Goal: Check status: Check status

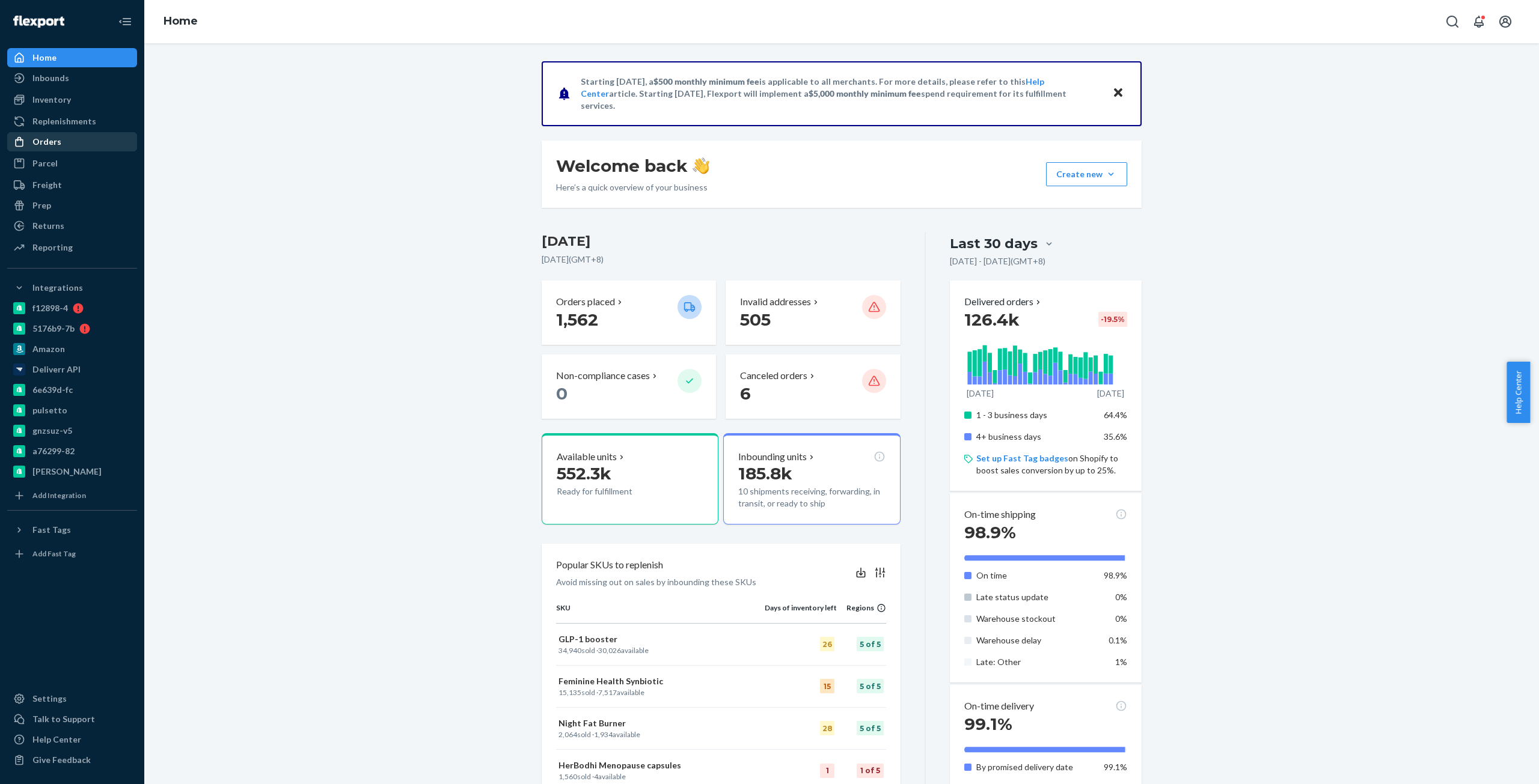
click at [68, 145] on div "Orders" at bounding box center [72, 142] width 128 height 17
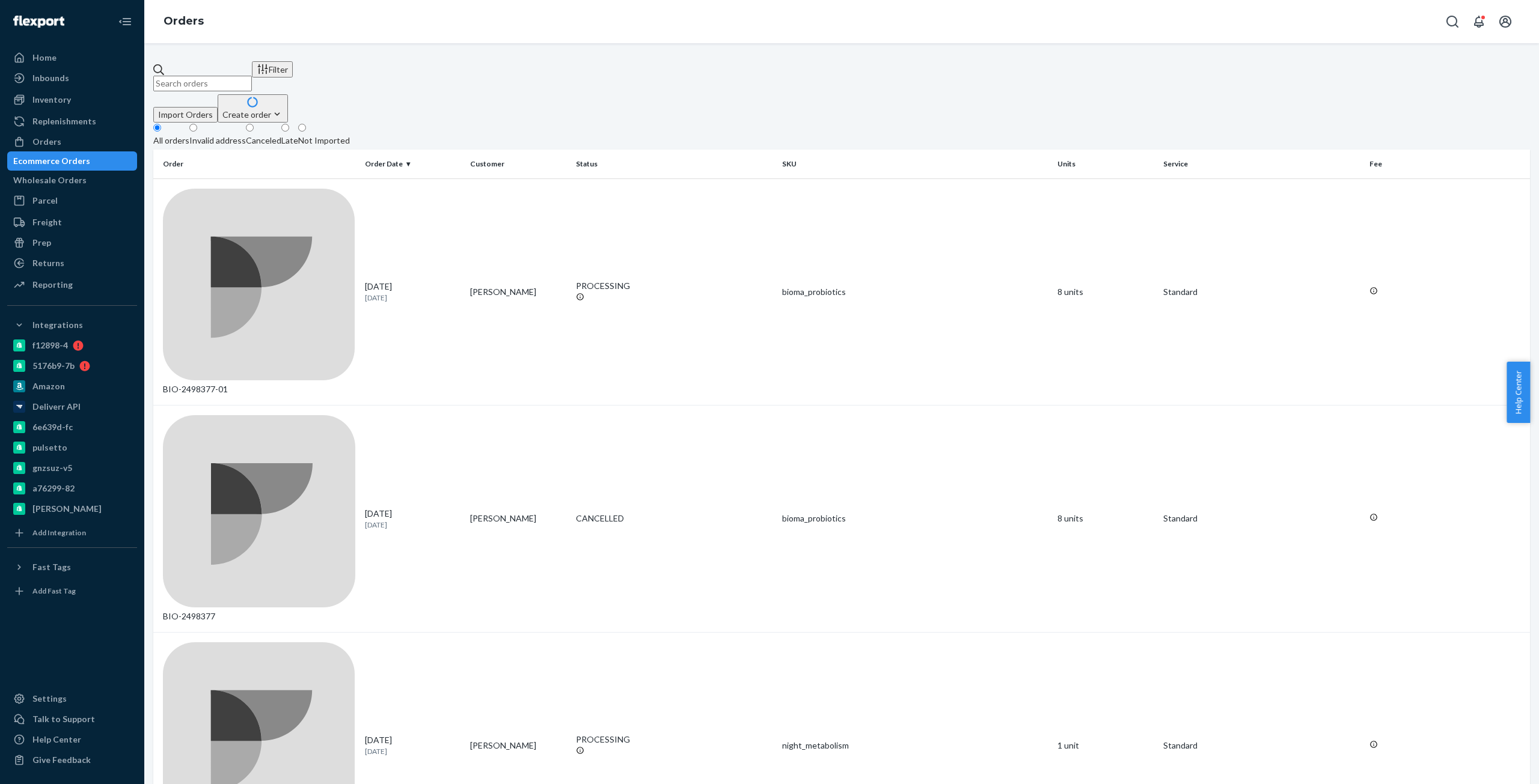
click at [252, 75] on input "text" at bounding box center [202, 83] width 98 height 16
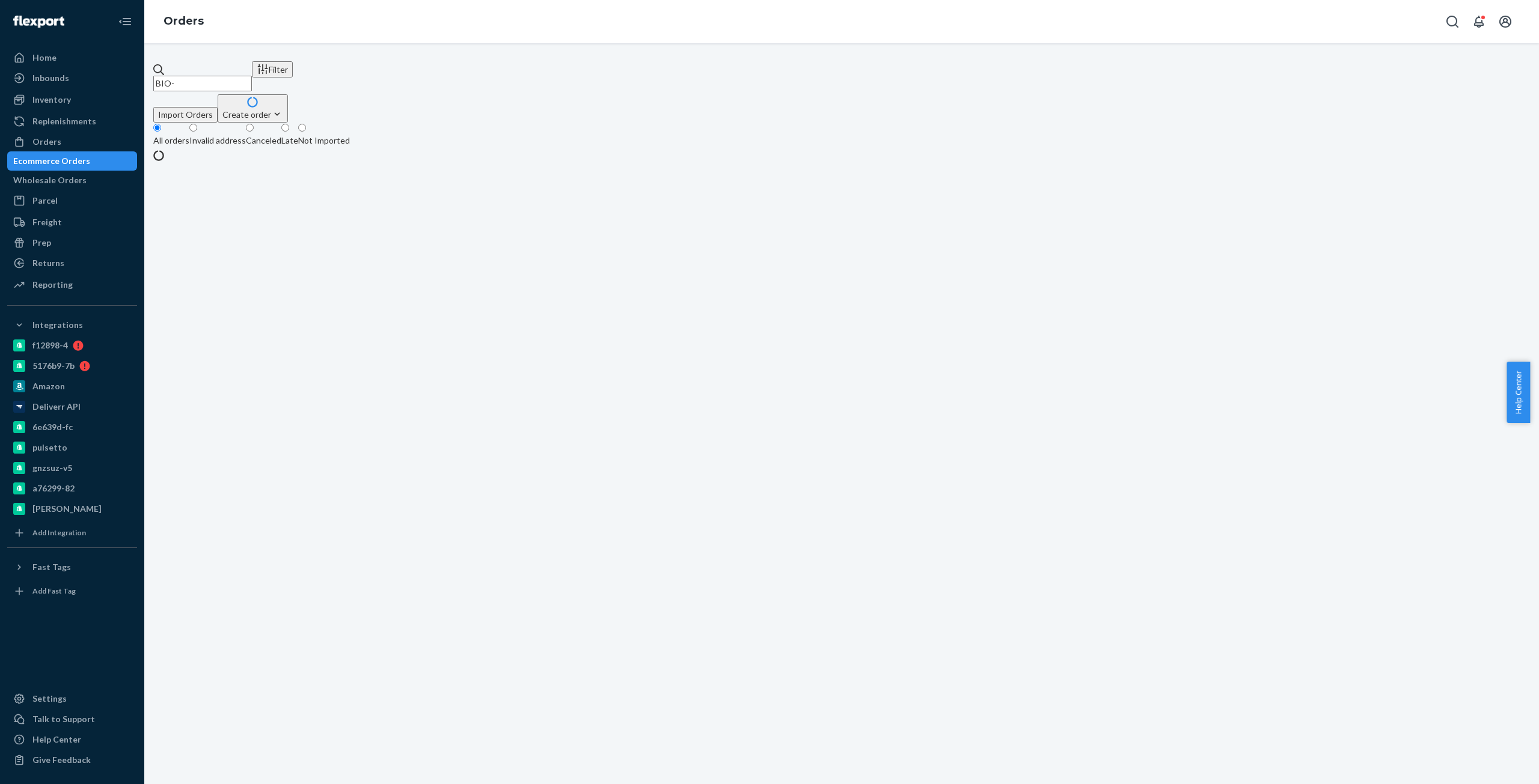
paste input "1168853"
type input "BIO- 1168853"
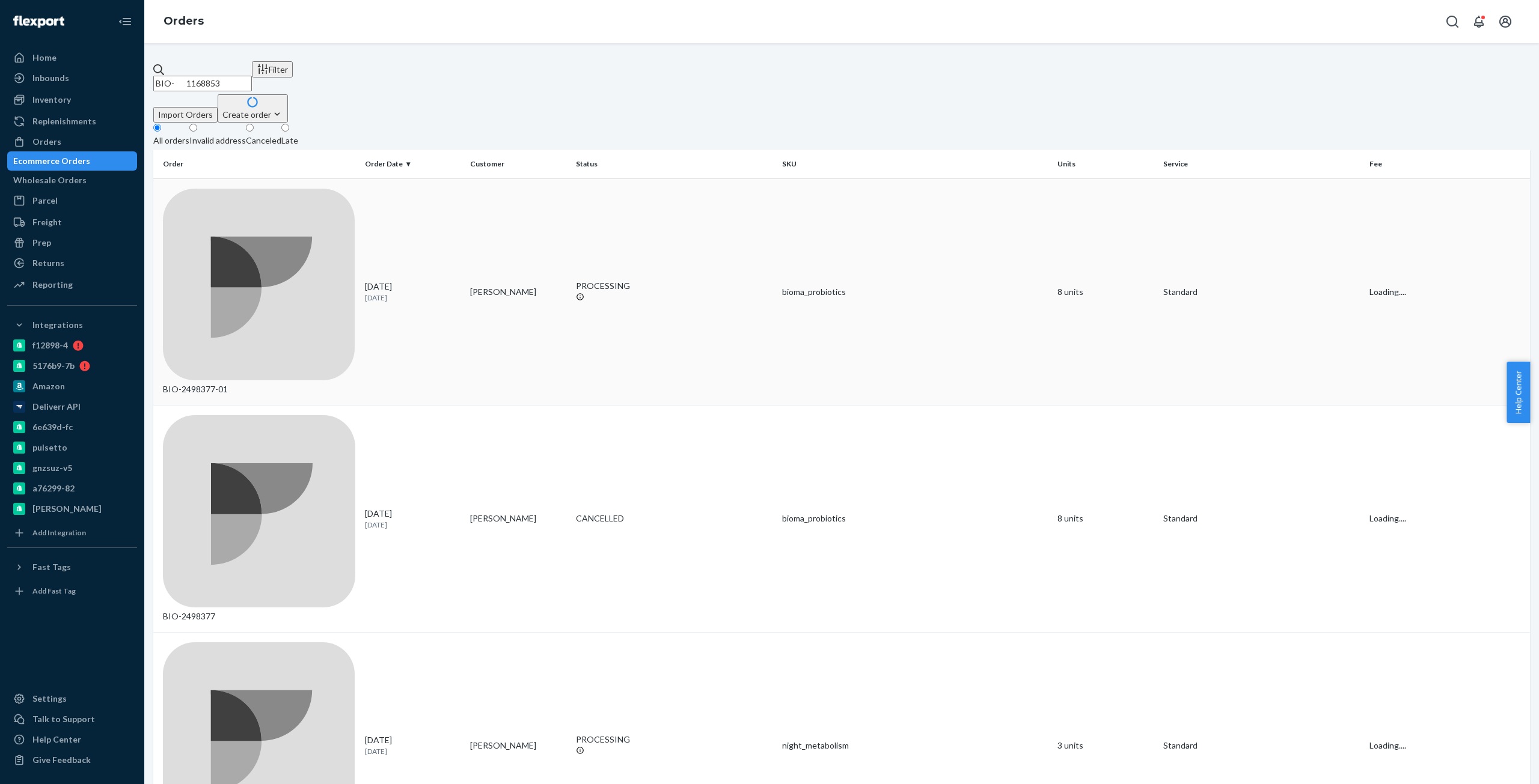
click at [205, 204] on td "BIO-2498377-01" at bounding box center [256, 292] width 206 height 227
click at [214, 75] on input "BIO- 1168853" at bounding box center [202, 83] width 98 height 16
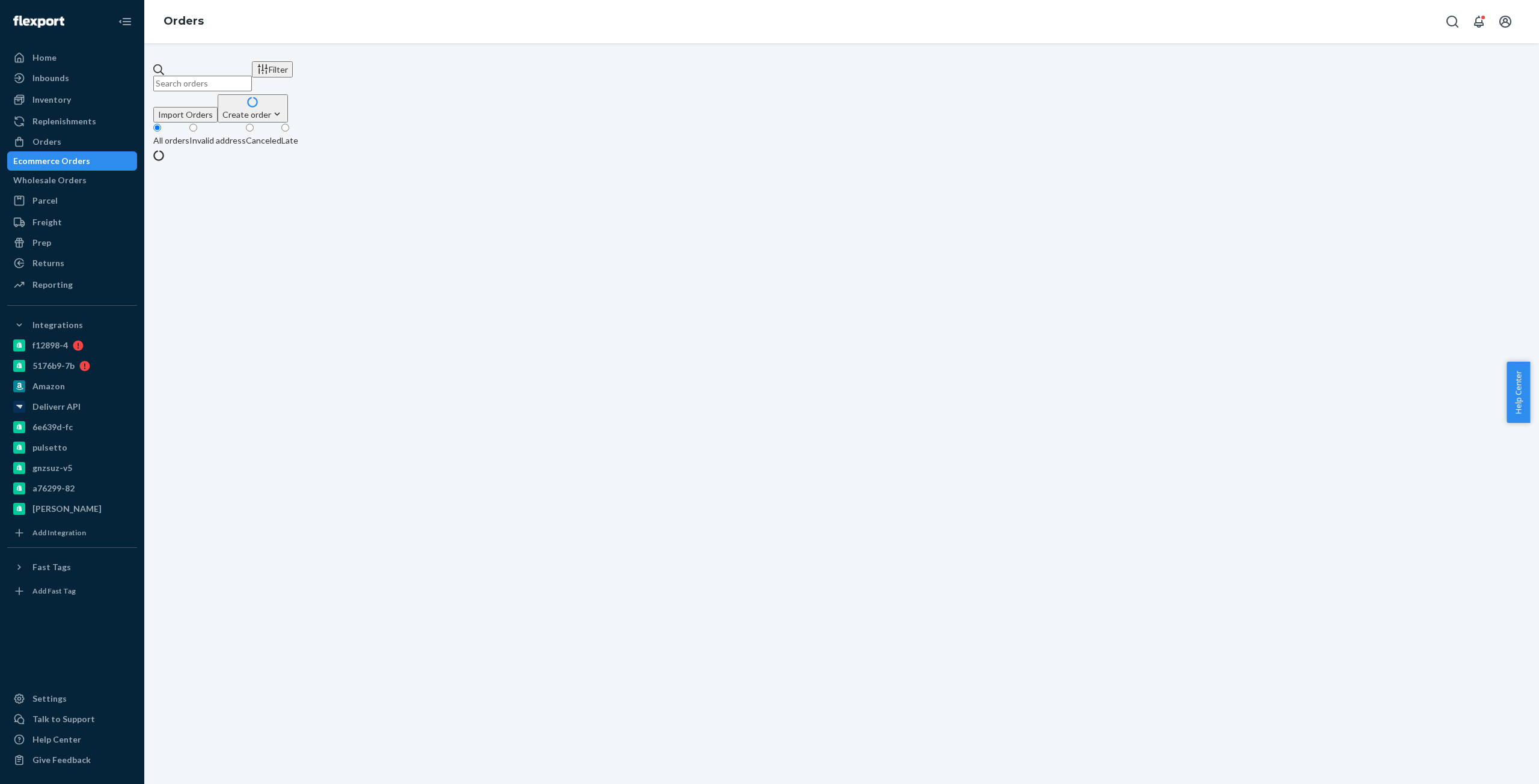
paste input "BIO- 1168853"
type input "BIO- 1168853"
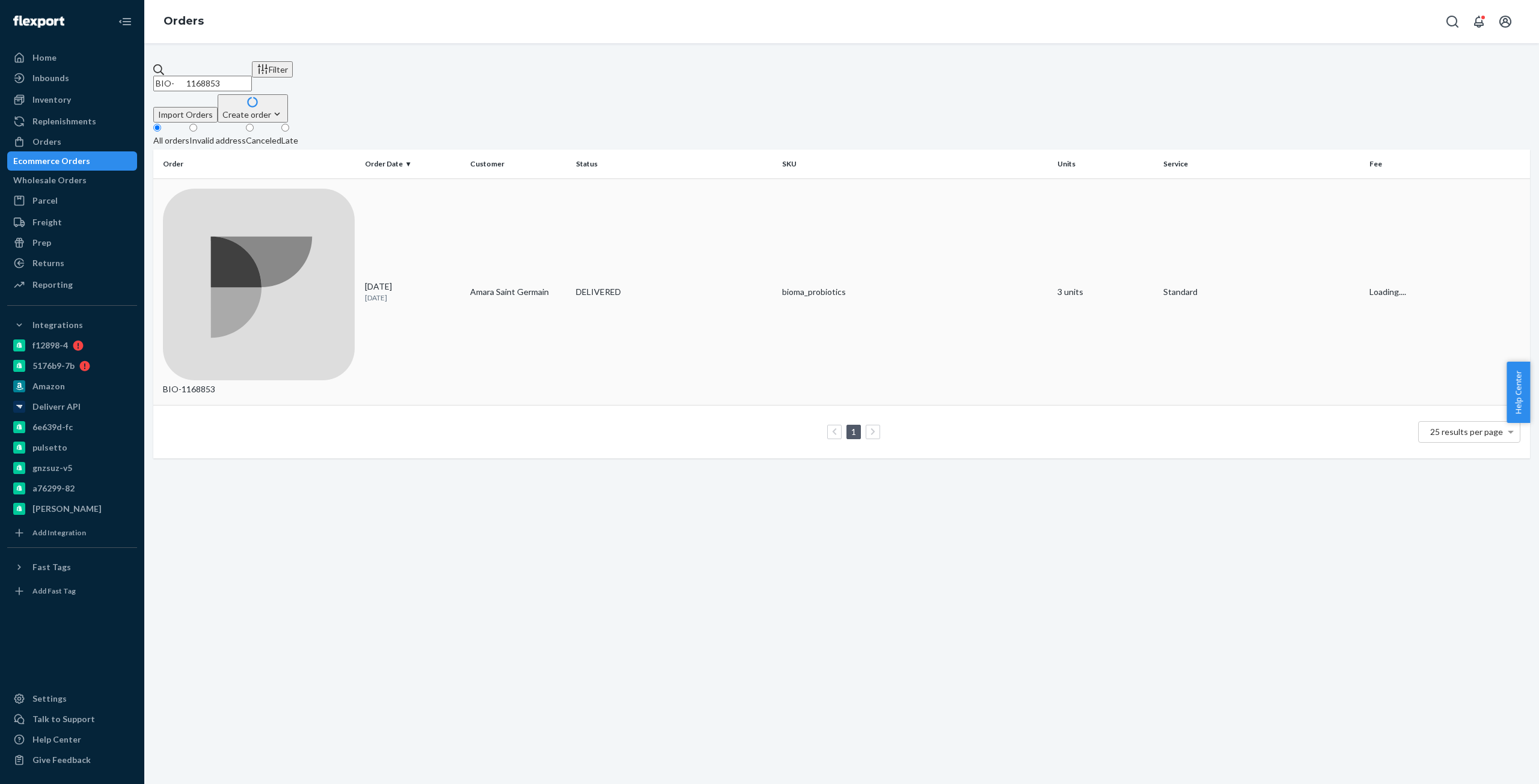
click at [233, 189] on div "BIO-1168853" at bounding box center [259, 292] width 192 height 207
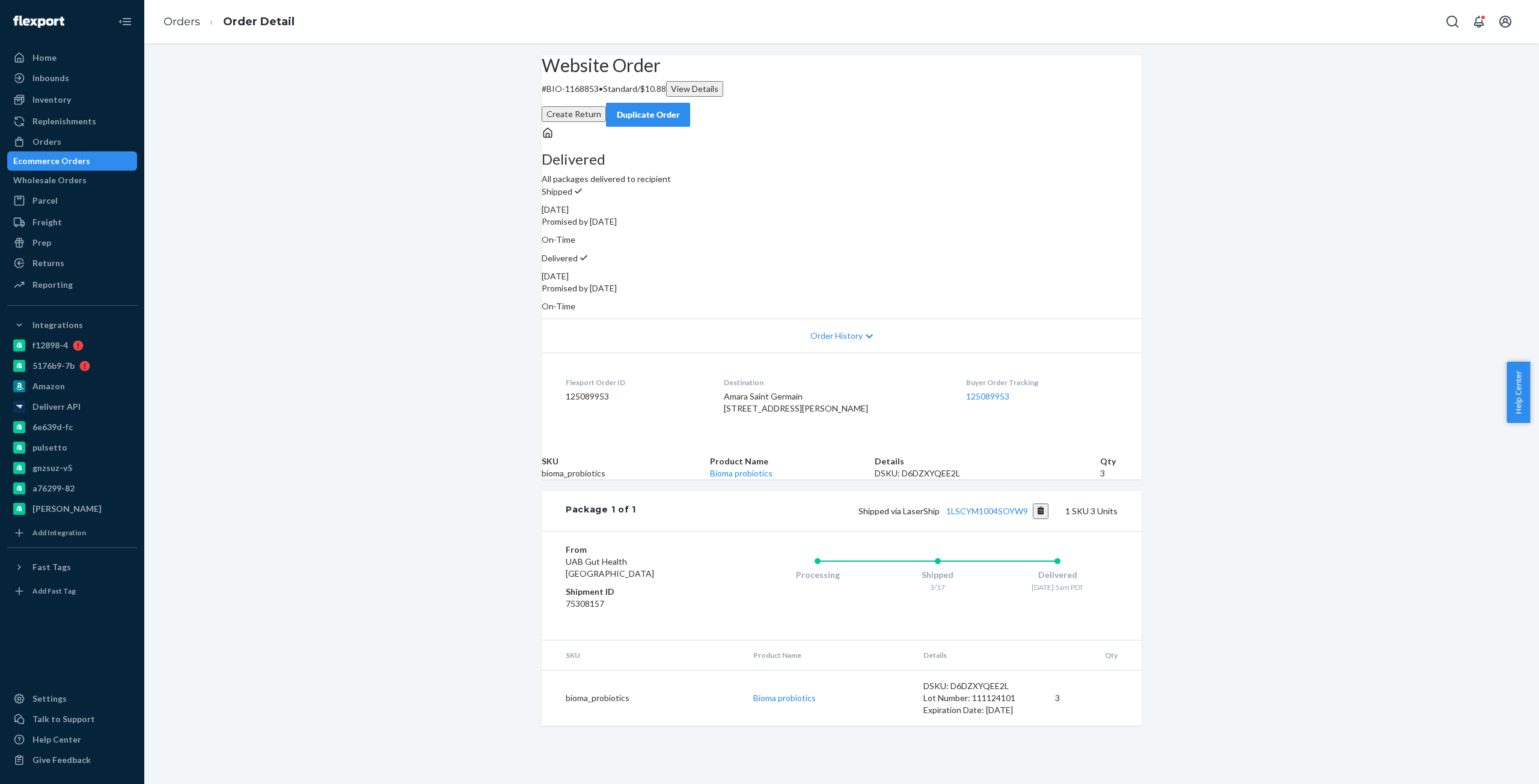
click at [606, 106] on button "Create Return" at bounding box center [573, 114] width 65 height 16
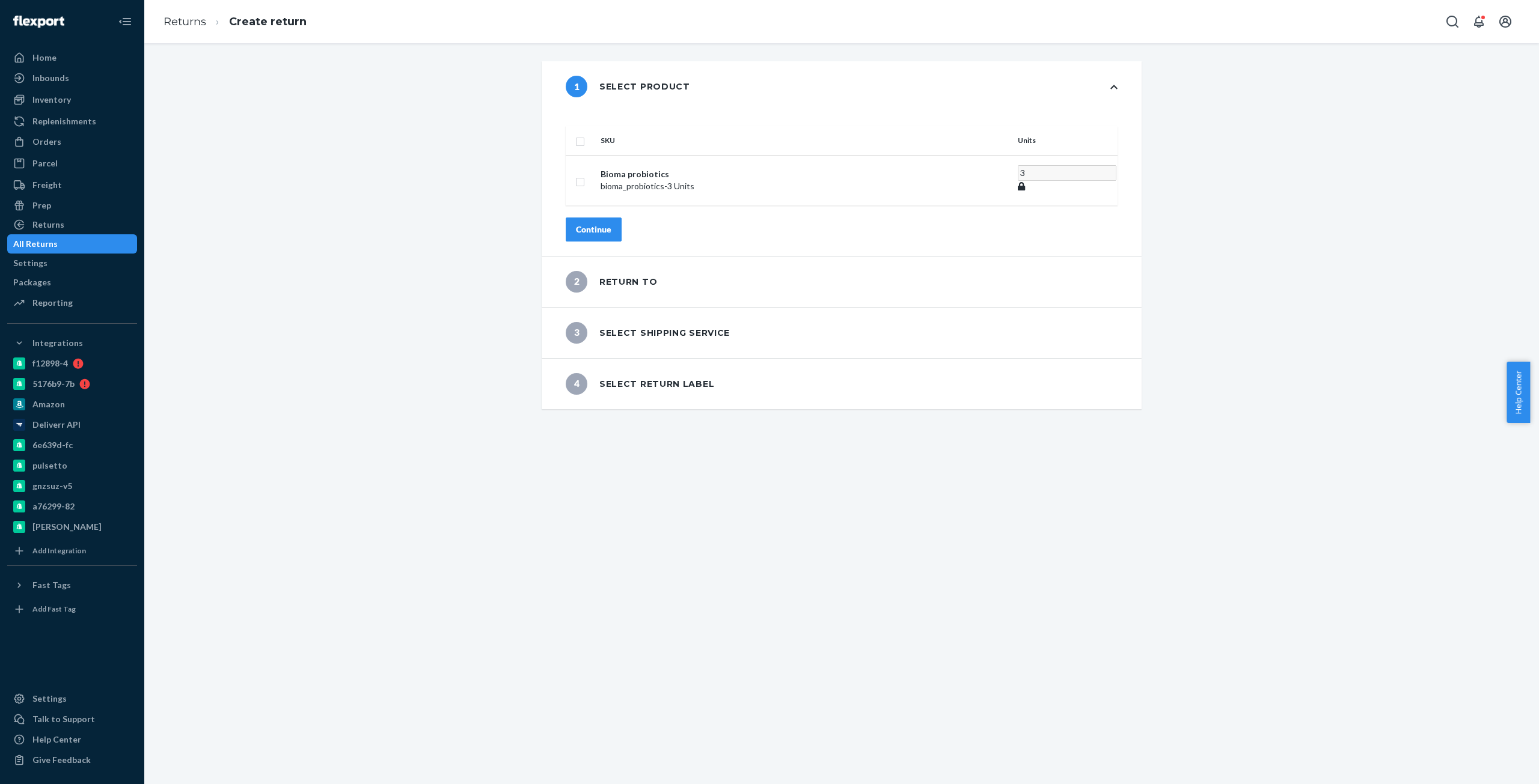
click at [585, 134] on input "checkbox" at bounding box center [579, 140] width 10 height 12
checkbox input "true"
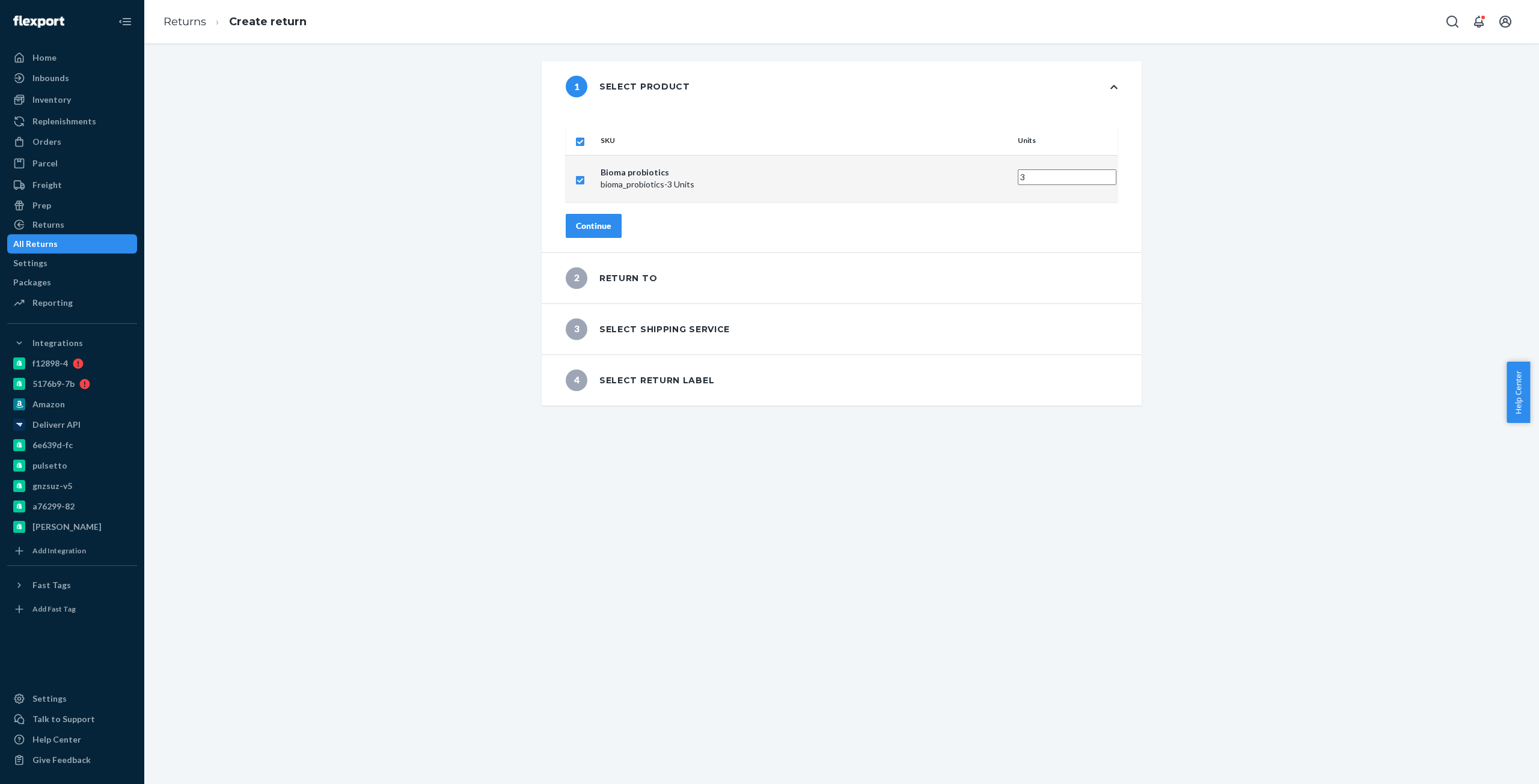
click at [610, 220] on div "Continue" at bounding box center [594, 226] width 35 height 12
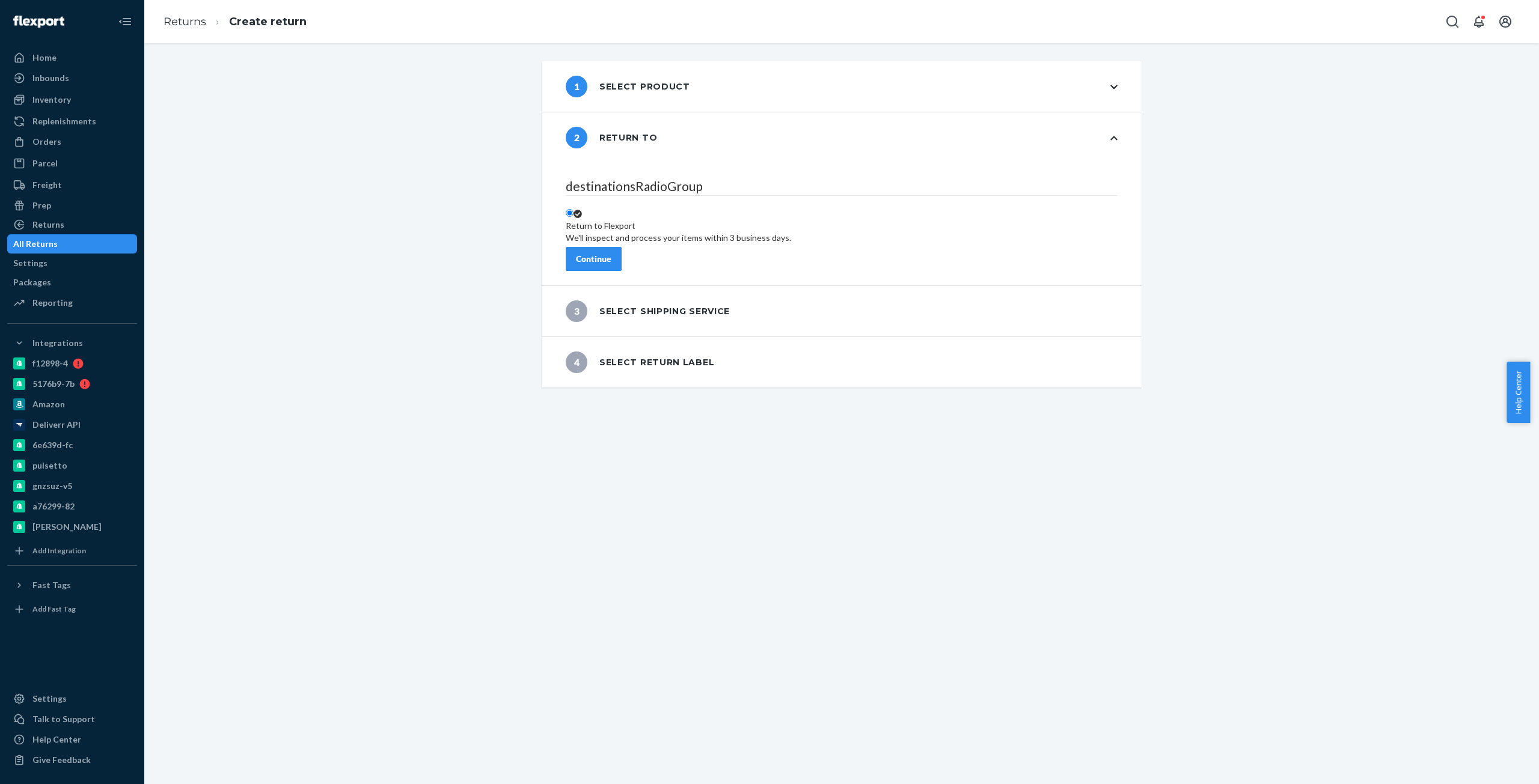
click at [605, 253] on button "Continue" at bounding box center [593, 259] width 56 height 24
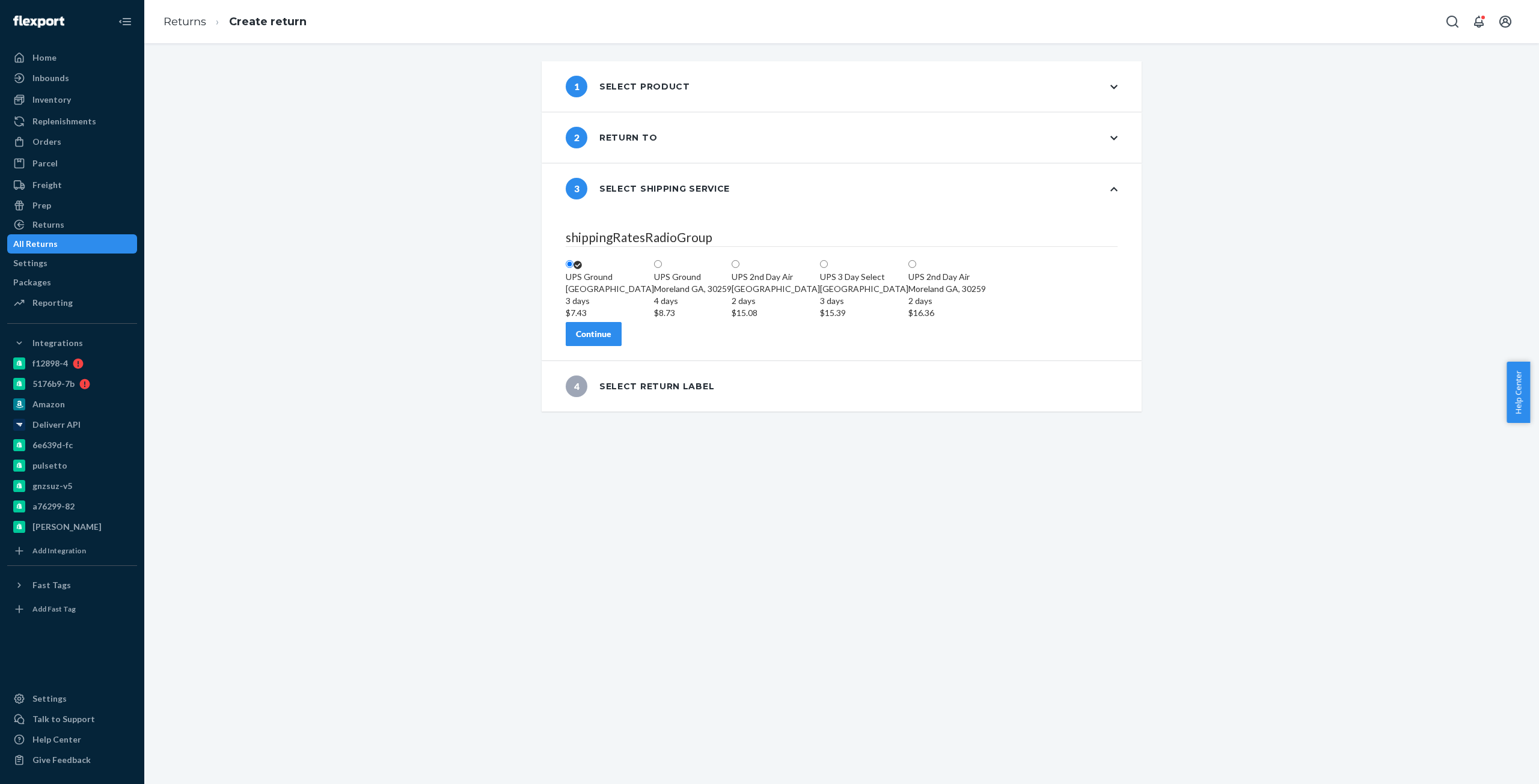
click at [611, 340] on div "Continue" at bounding box center [594, 334] width 35 height 12
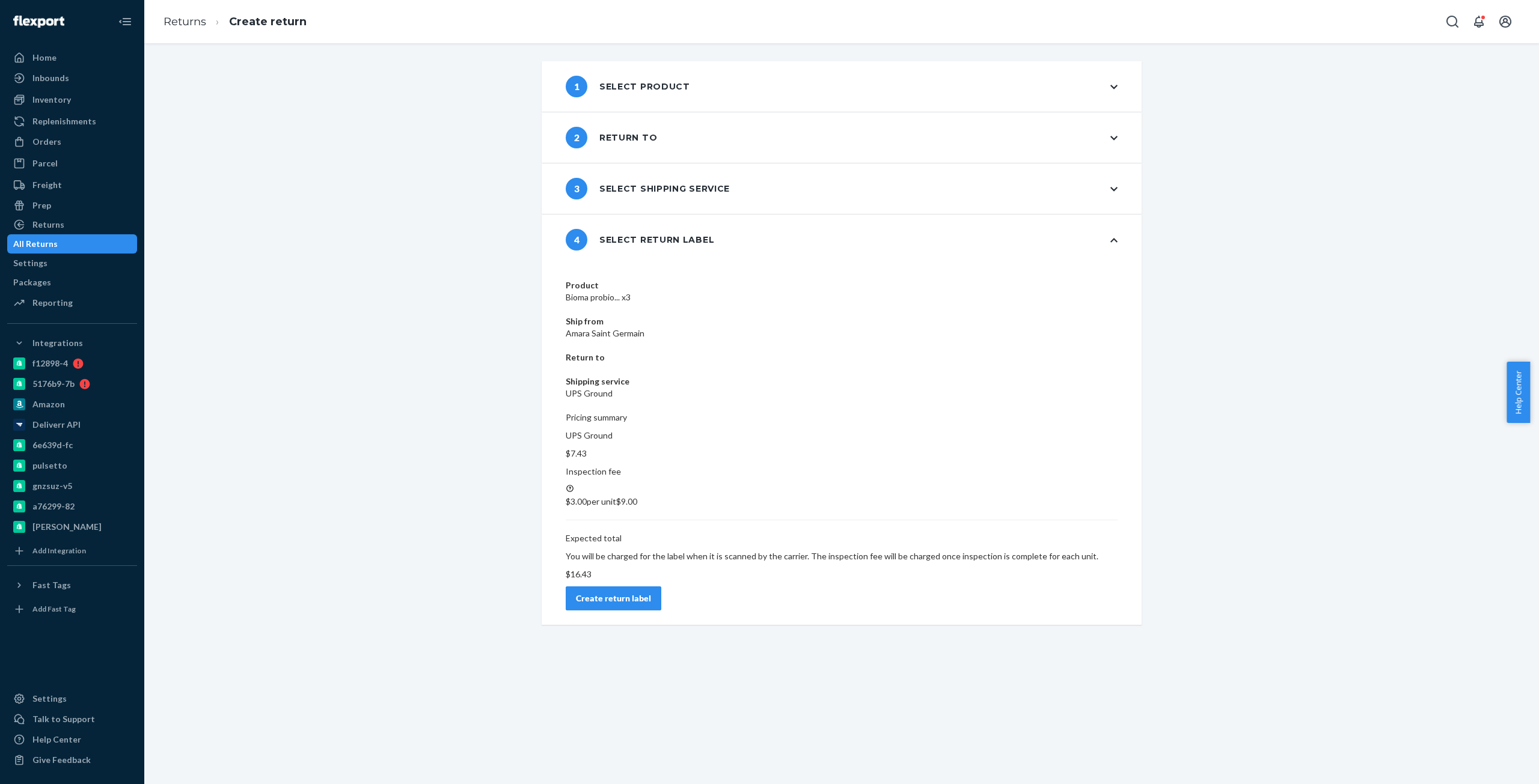
click at [651, 593] on div "Create return label" at bounding box center [613, 599] width 75 height 12
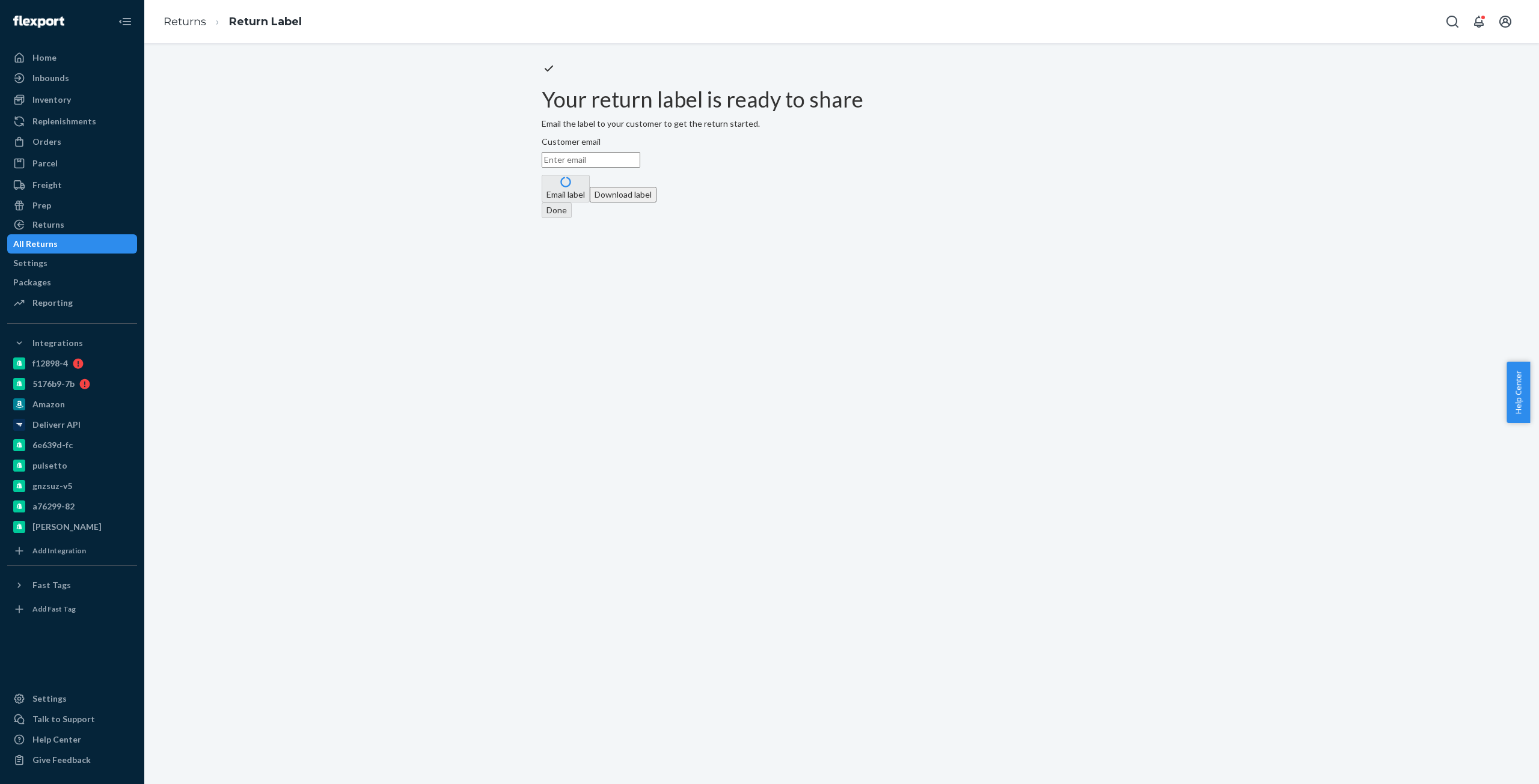
click at [657, 203] on button "Download label" at bounding box center [623, 195] width 66 height 16
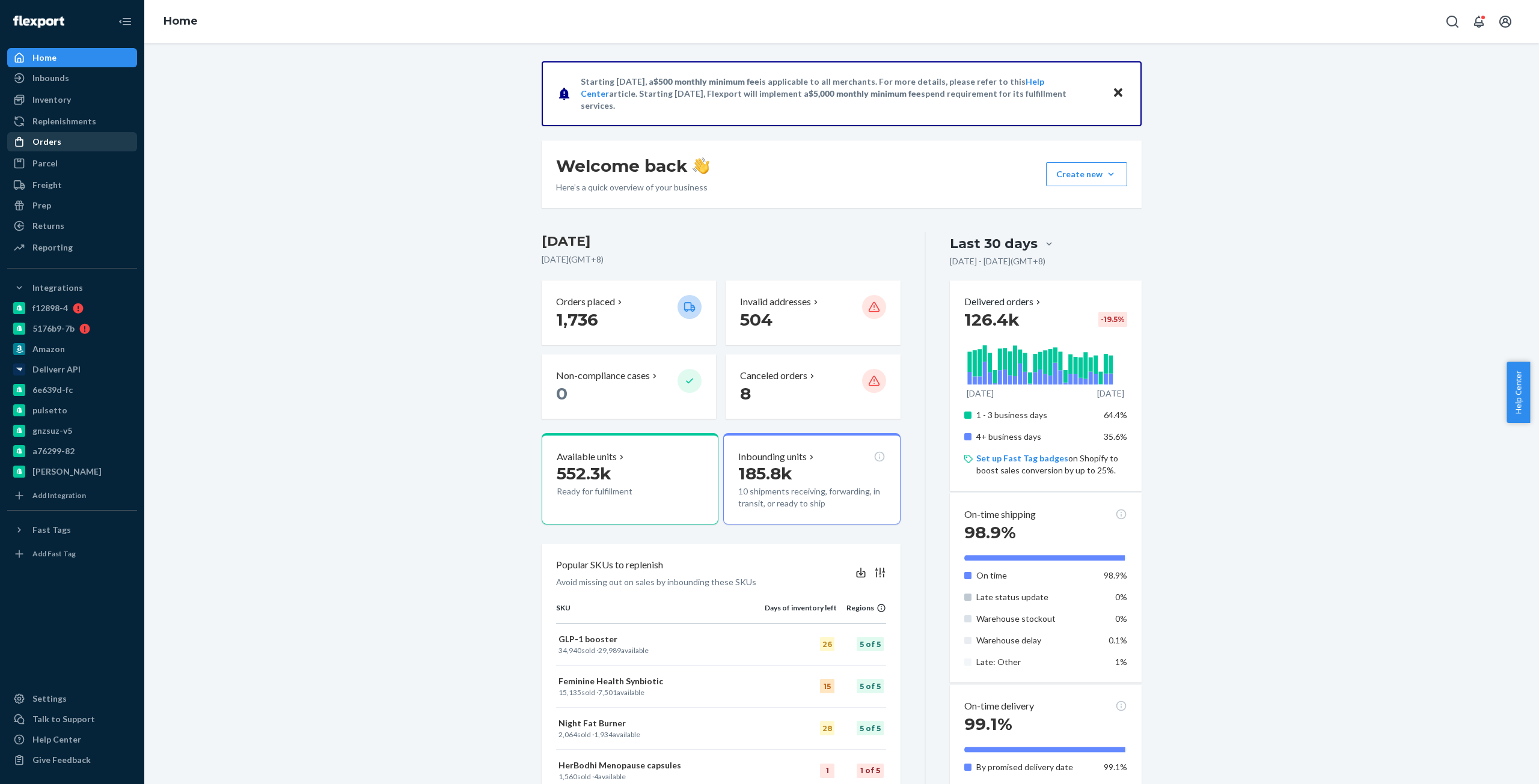
click at [38, 143] on div "Orders" at bounding box center [47, 142] width 29 height 12
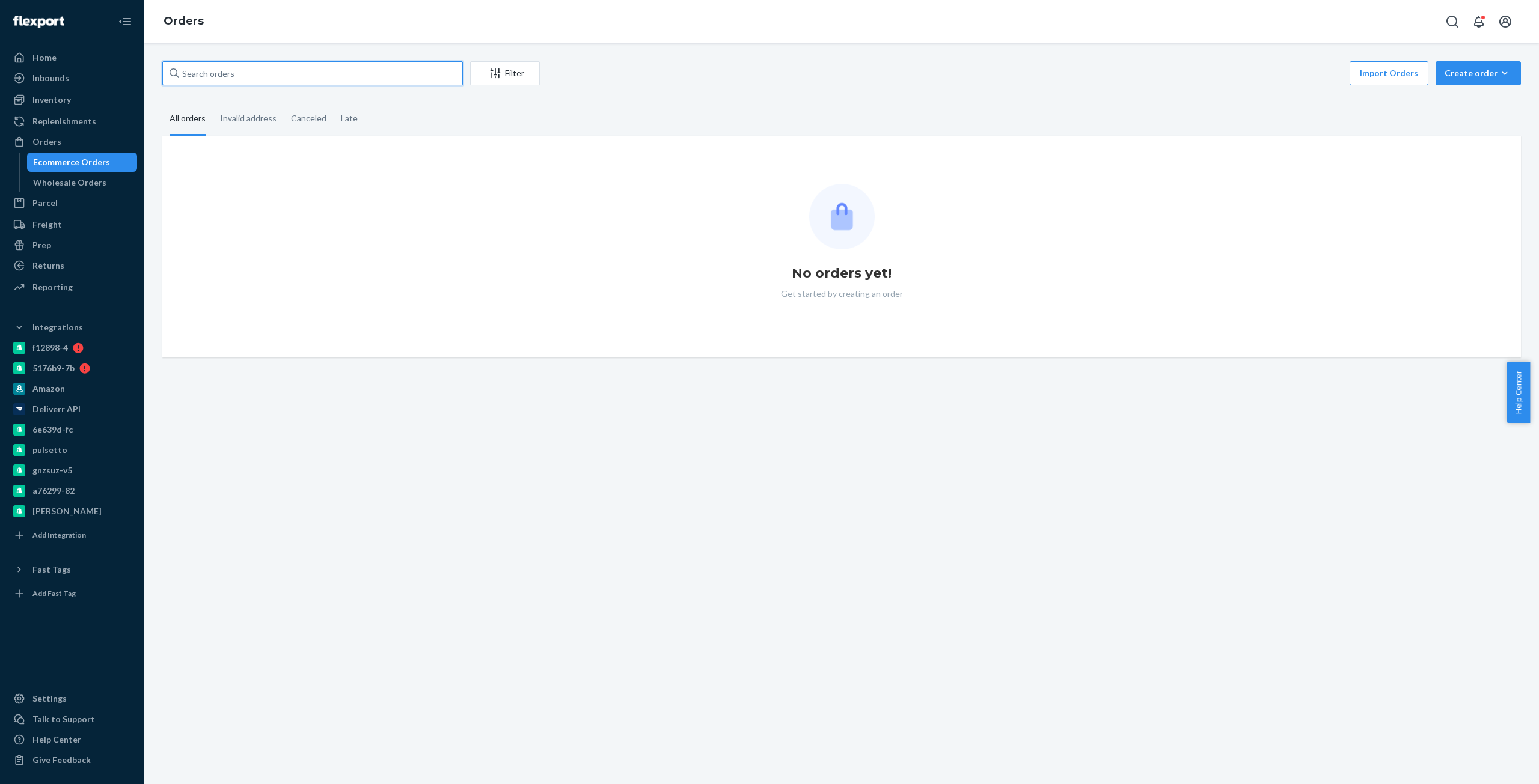
click at [385, 72] on input "text" at bounding box center [312, 73] width 300 height 24
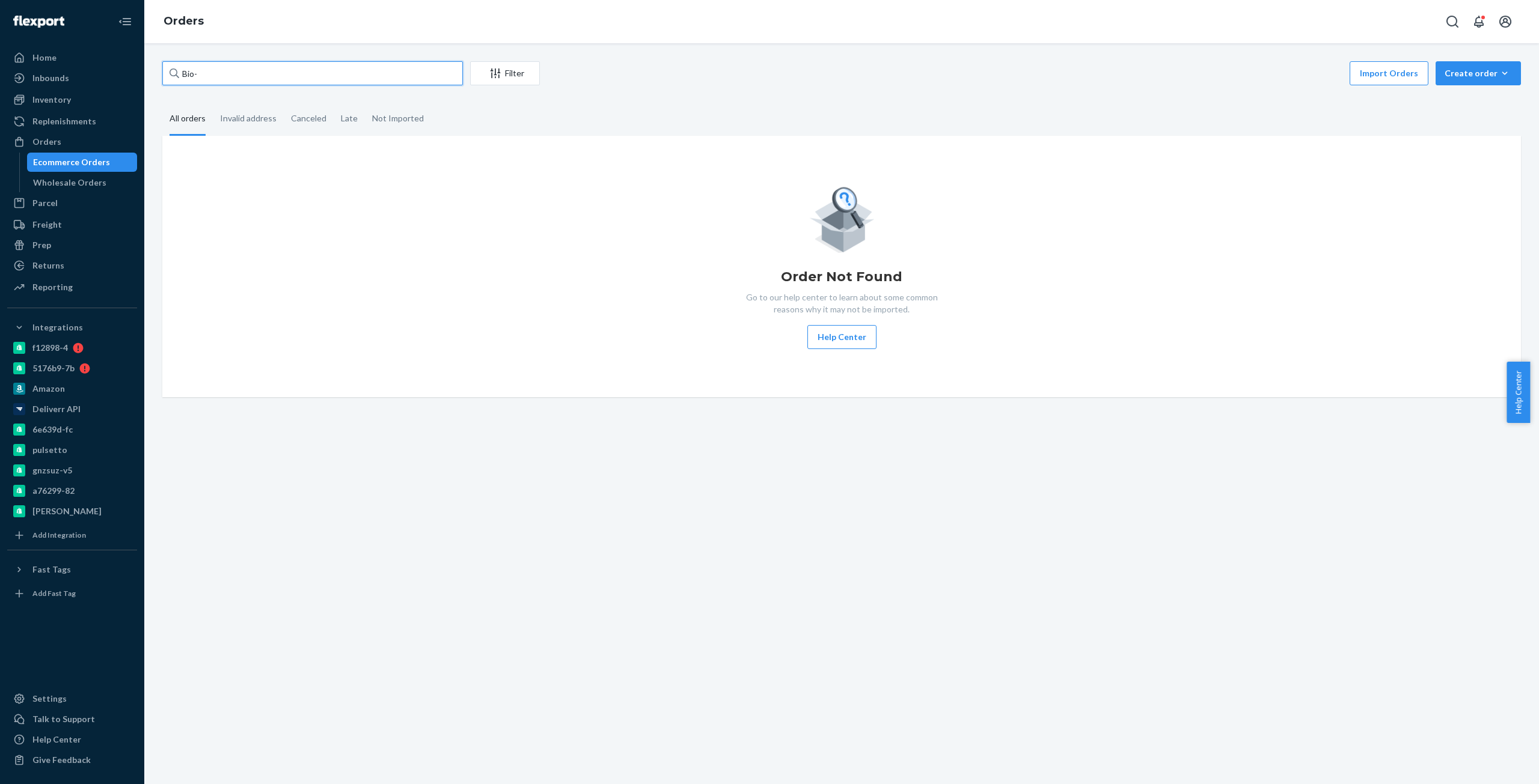
paste input "janebholbert13@gmail.com"
drag, startPoint x: 200, startPoint y: 70, endPoint x: 1162, endPoint y: 49, distance: 962.2
click at [1162, 49] on div "Bio-janebholbert13@gmail.com Filter Import Orders Create order Ecommerce order …" at bounding box center [842, 414] width 1395 height 741
paste input "2499119"
type input "Bio-2499119"
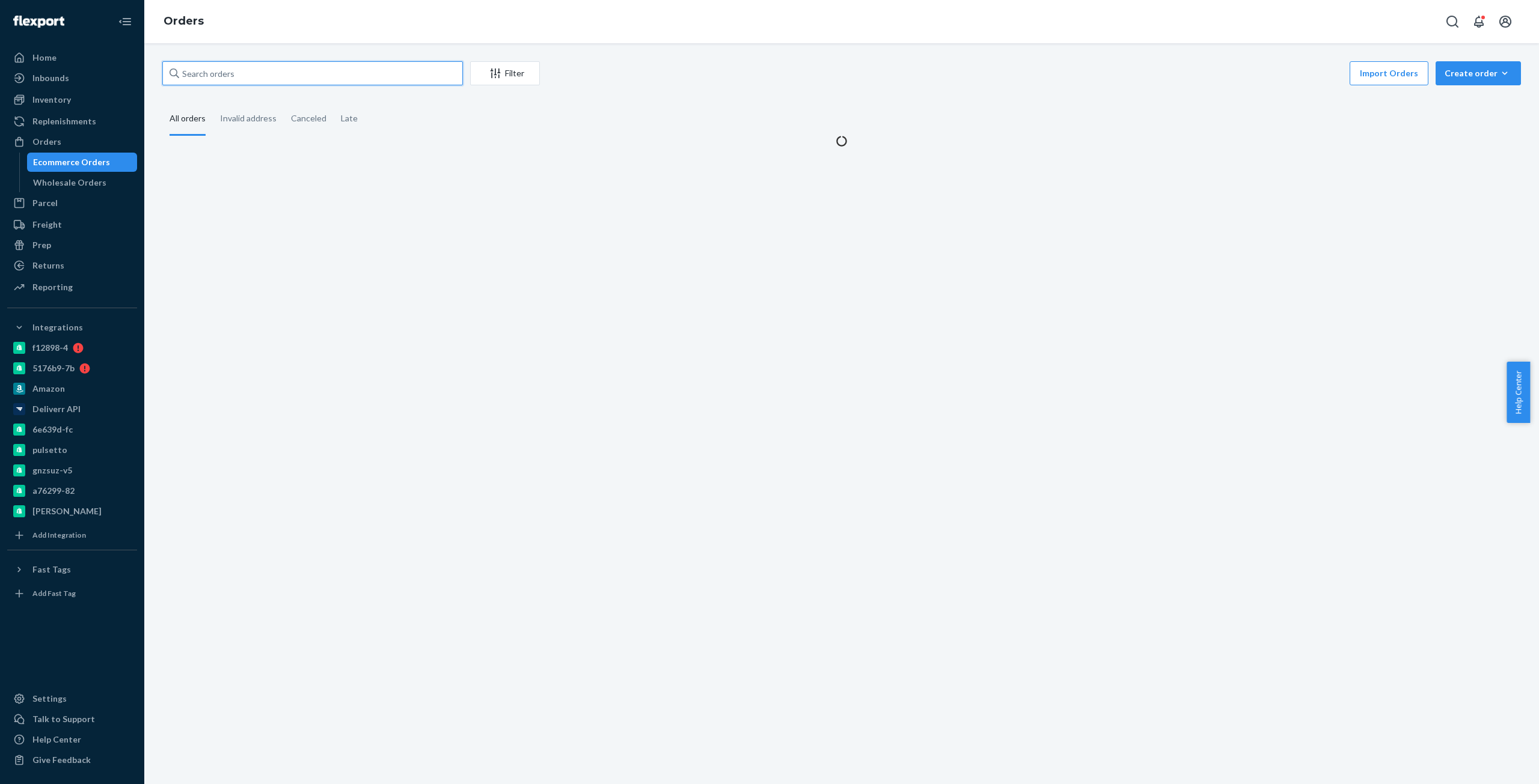
paste input "Bio-2499119"
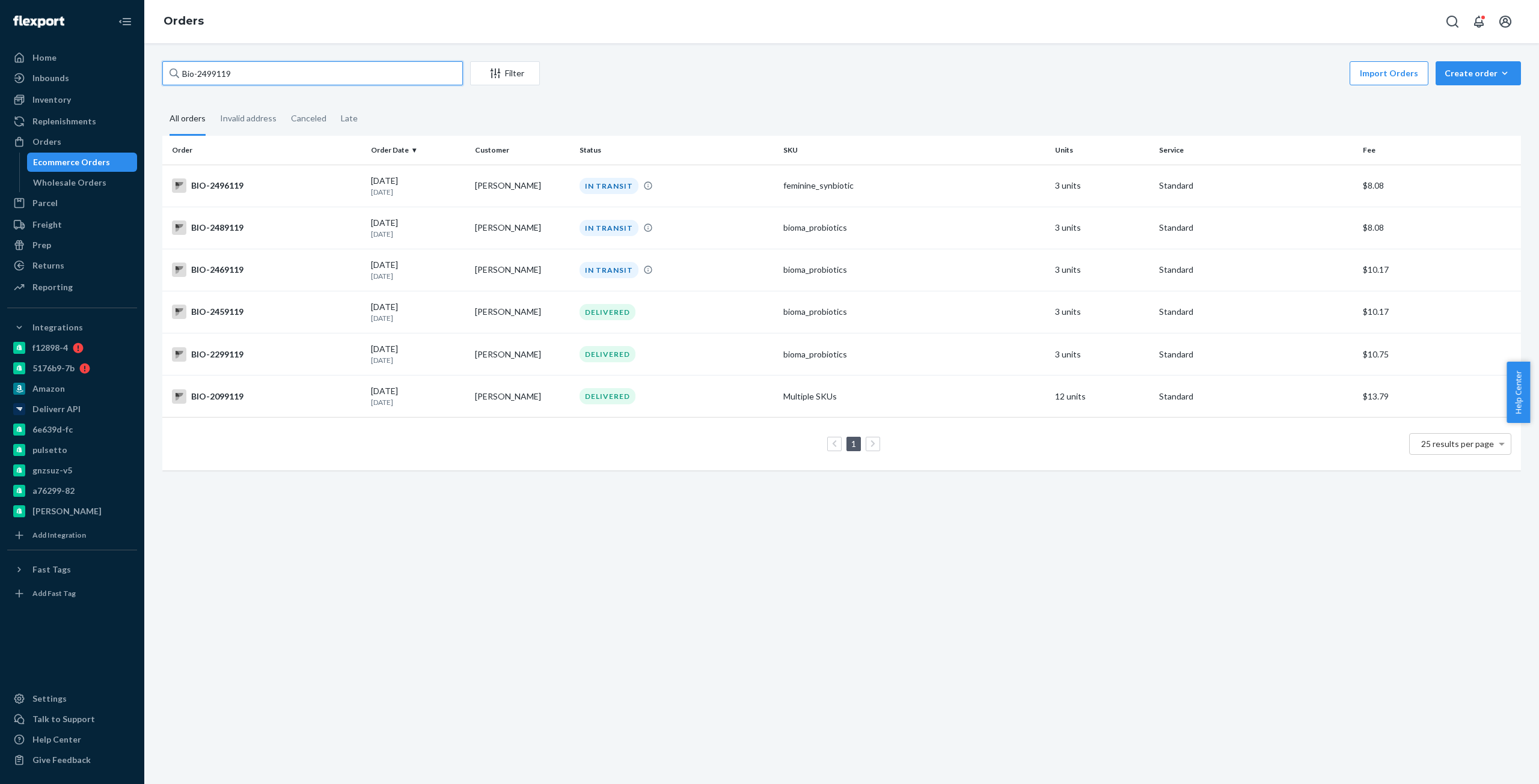
click at [213, 74] on input "Bio-2499119" at bounding box center [312, 73] width 300 height 24
click at [212, 74] on input "Bio-2499119" at bounding box center [312, 73] width 300 height 24
paste input "54298"
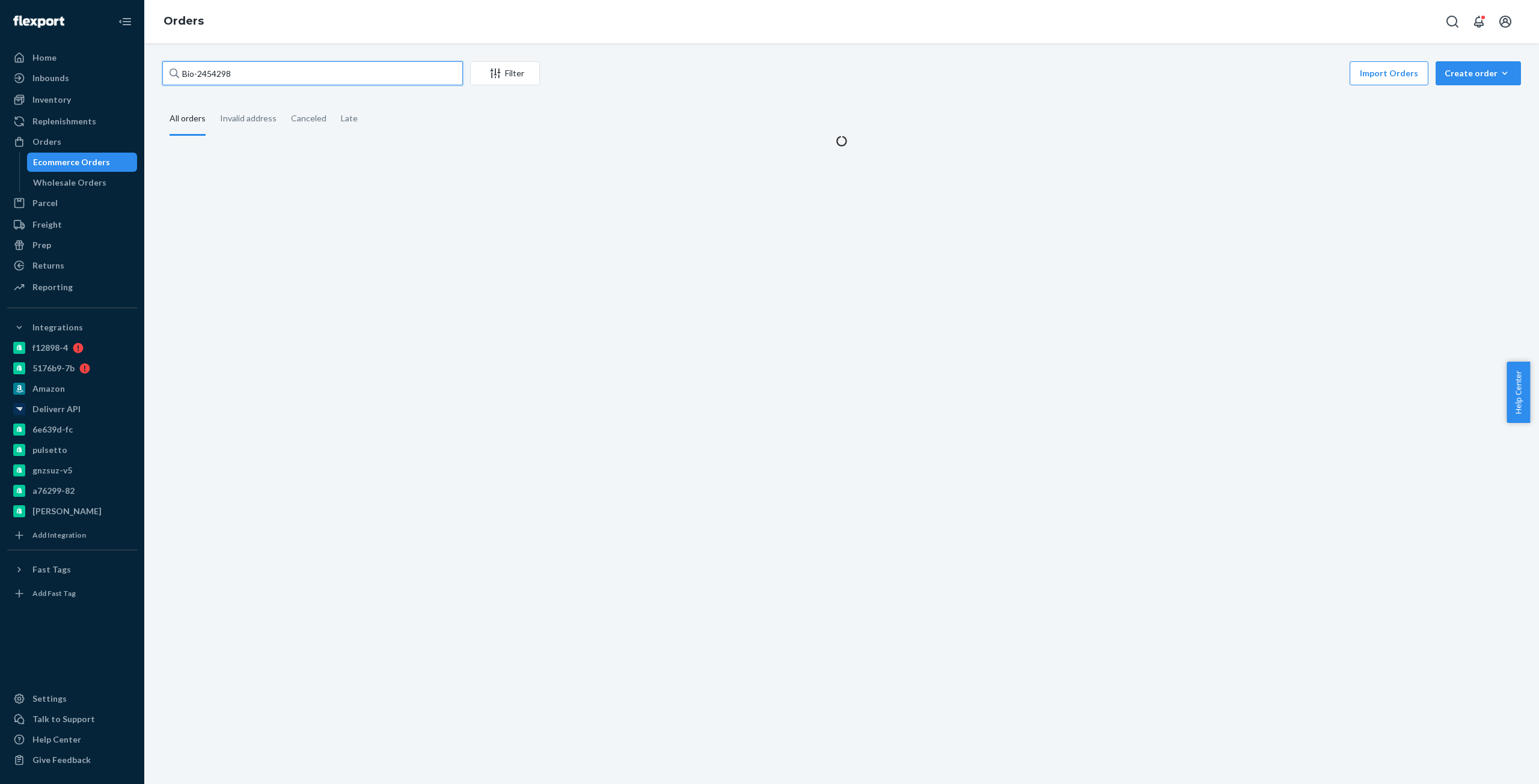
type input "Bio-2454298"
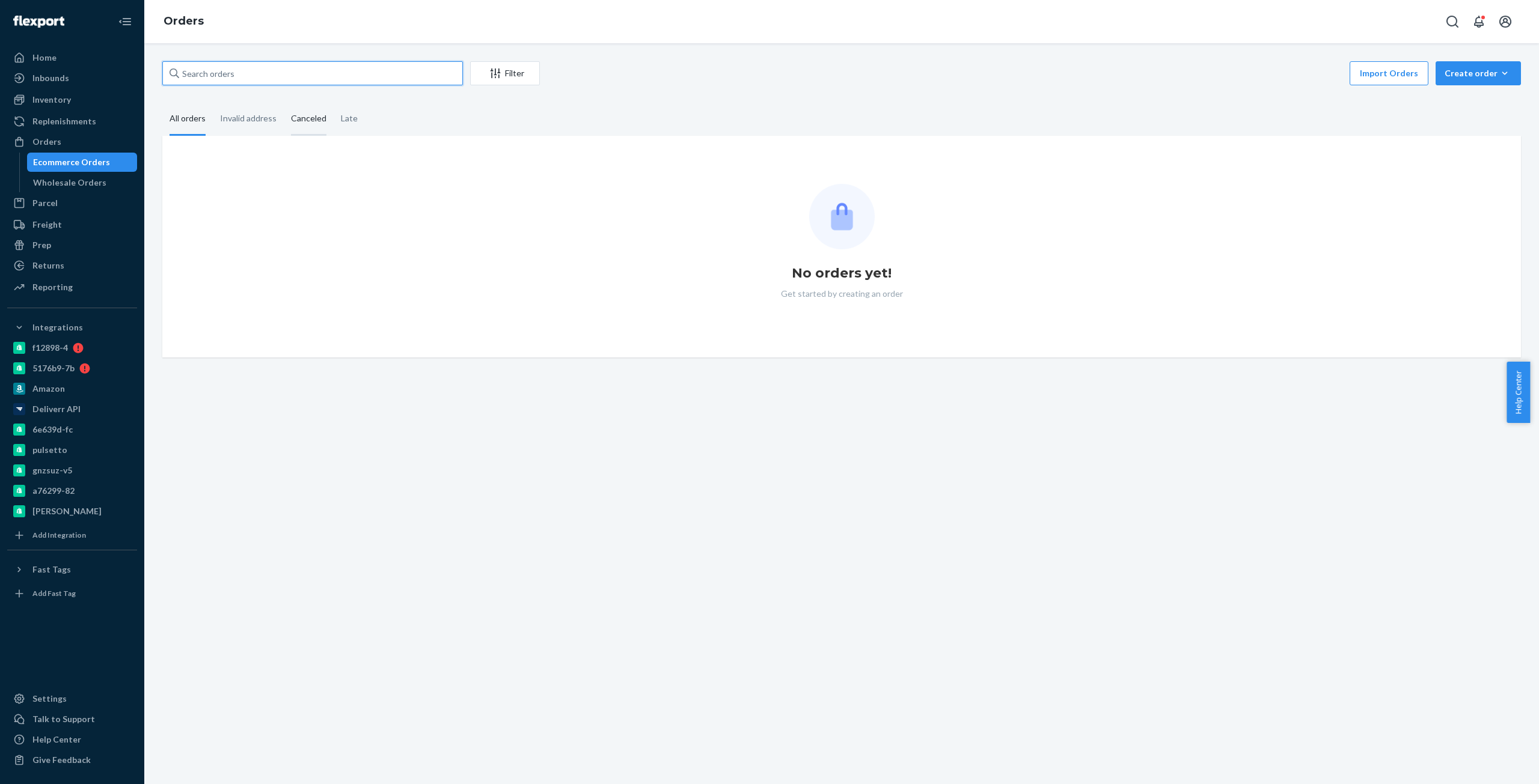
paste input "Bio-2454298"
type input "Bio-2454298"
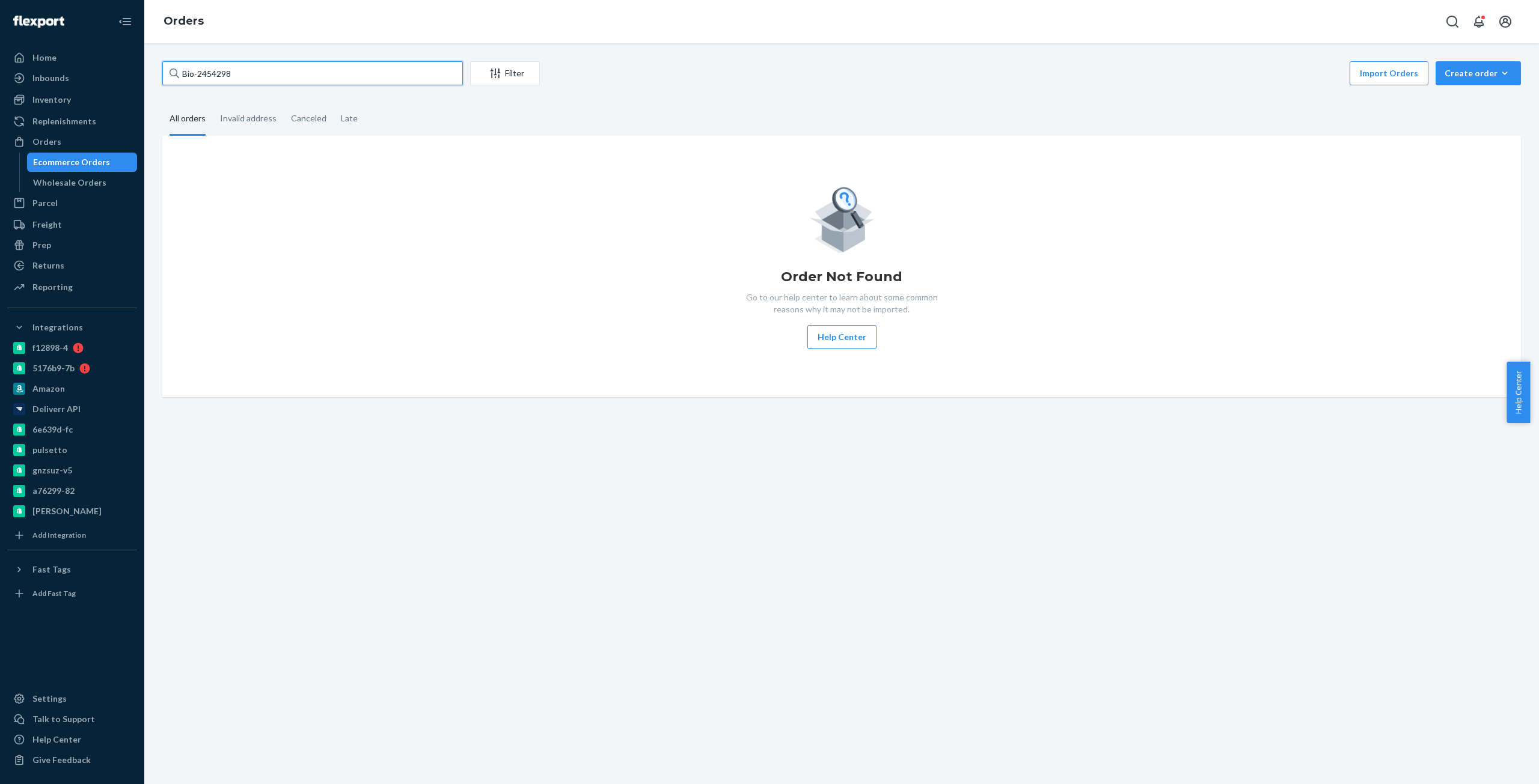
click at [222, 73] on input "Bio-2454298" at bounding box center [312, 73] width 300 height 24
click at [222, 73] on input "Bio-2454298" at bounding box center [312, 73] width 300 height 24
paste input "text"
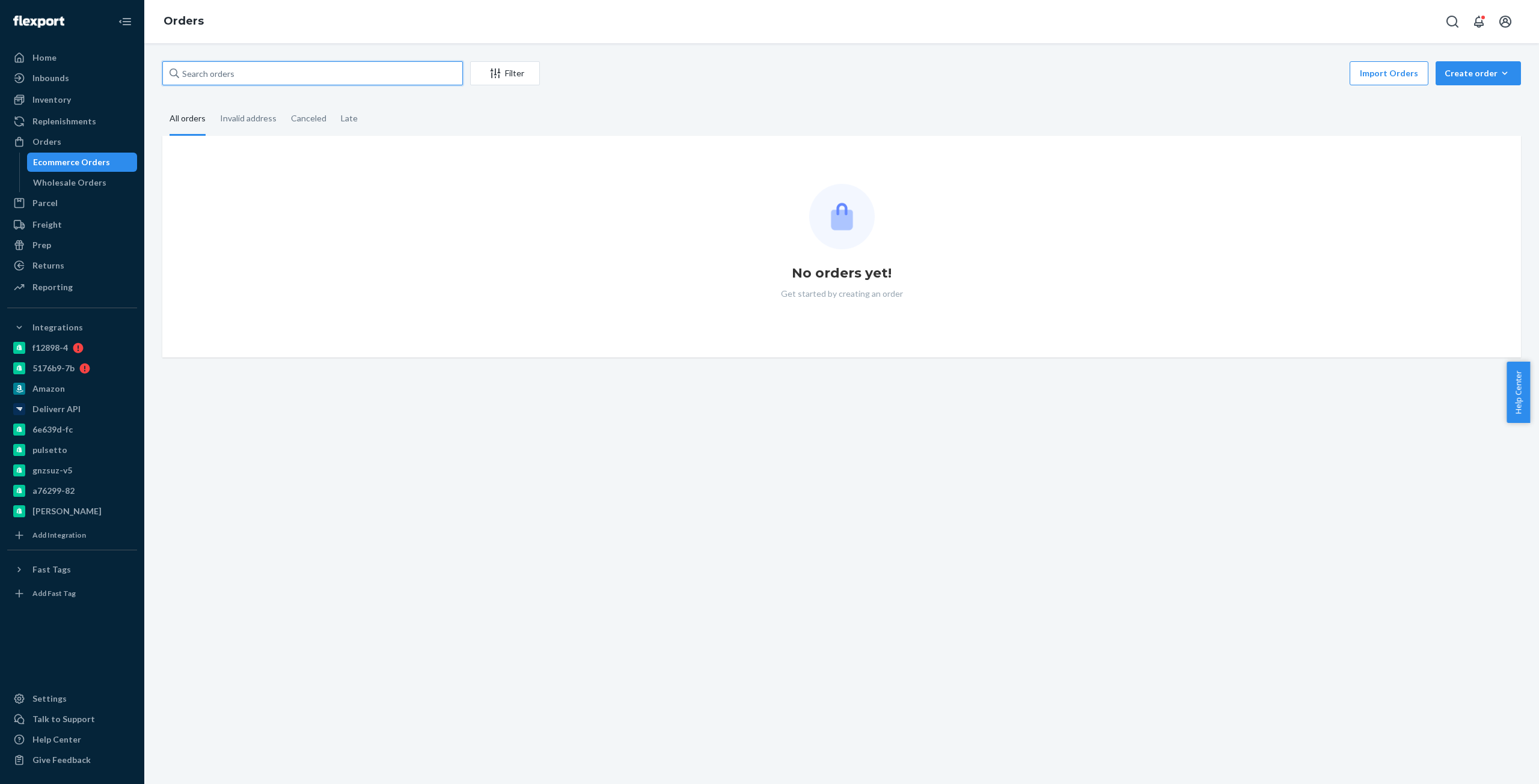
paste input "Bio-2454298"
type input "Bio-2454298"
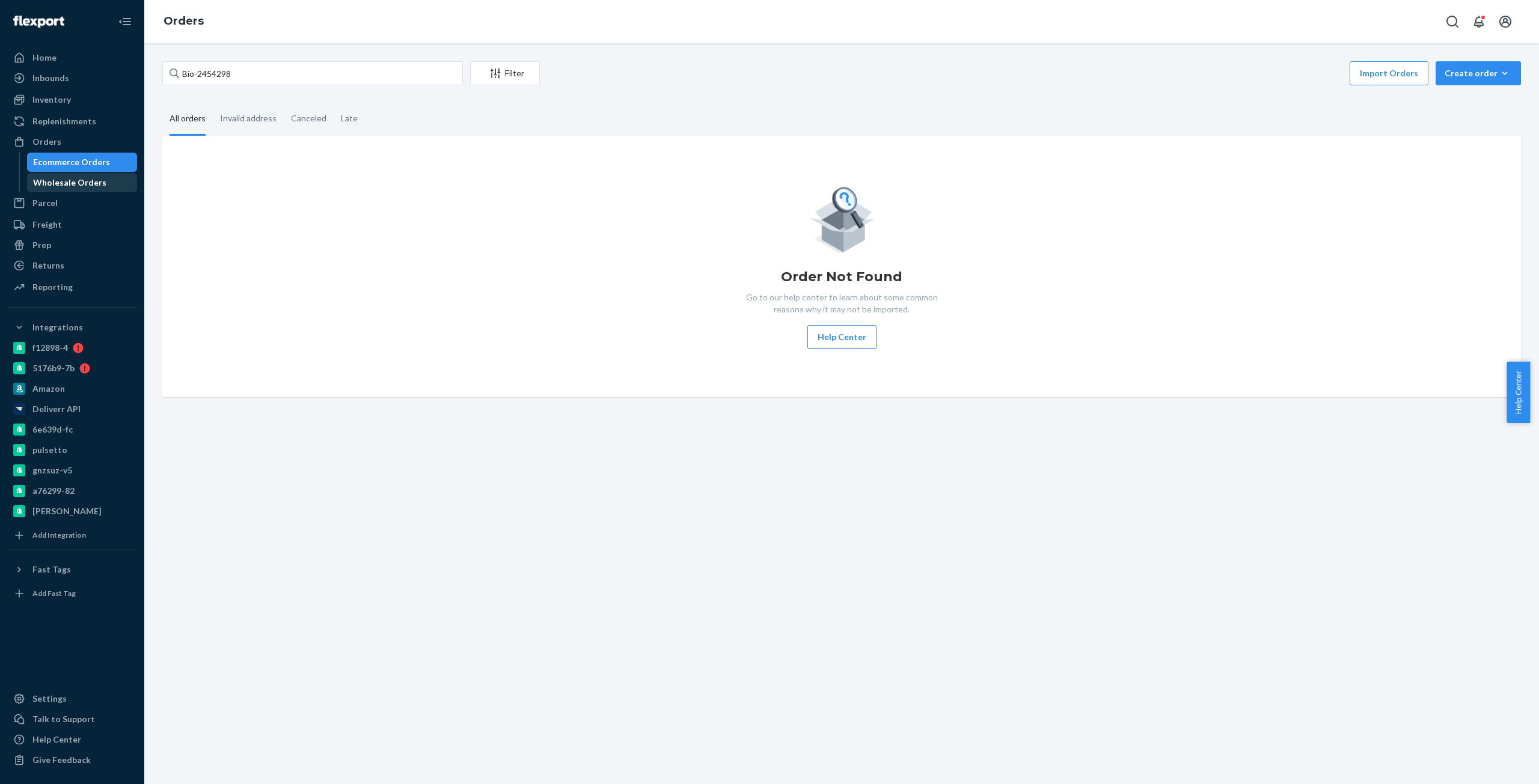
click at [82, 184] on div "Wholesale Orders" at bounding box center [69, 182] width 74 height 12
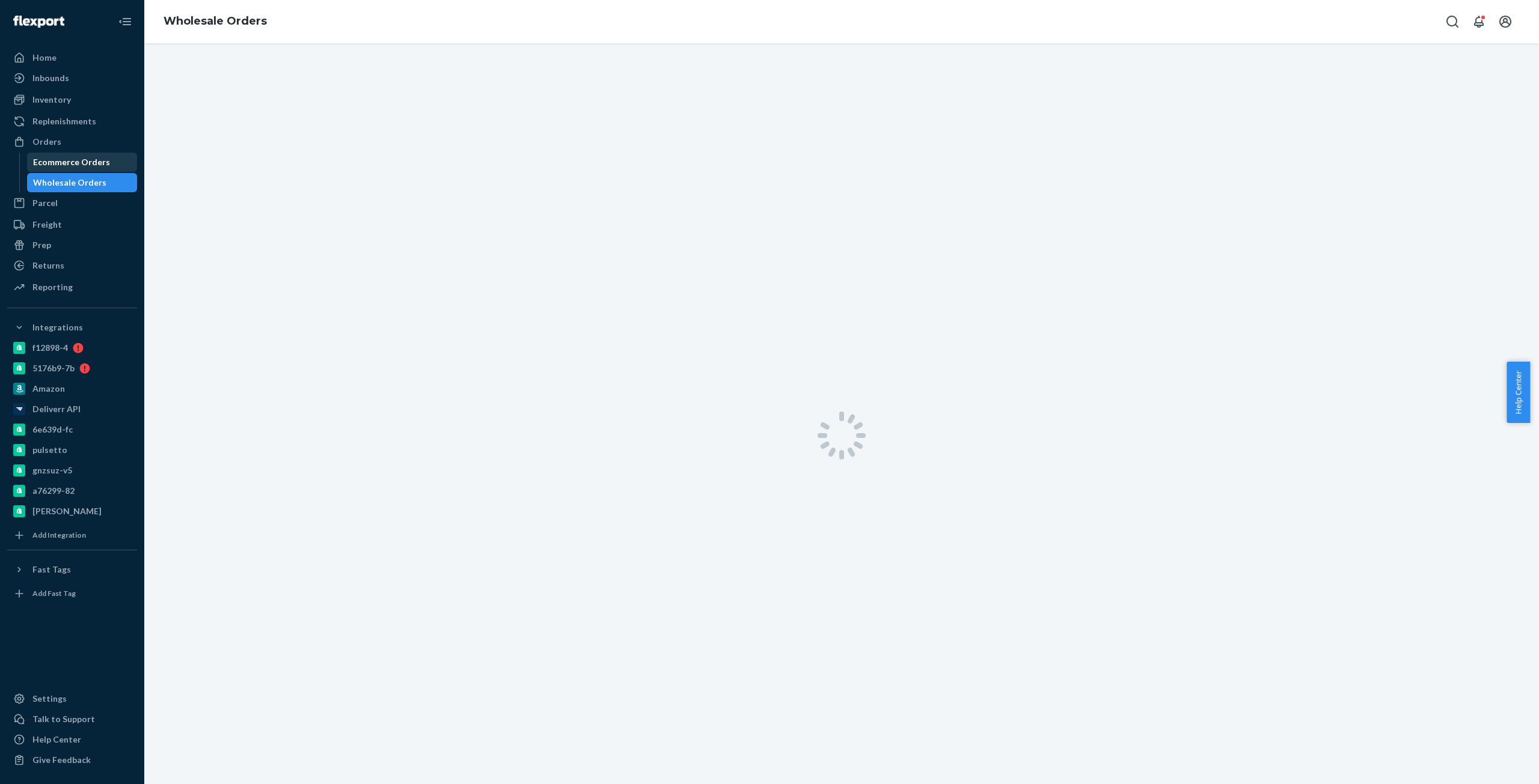
click at [82, 159] on div "Ecommerce Orders" at bounding box center [71, 162] width 77 height 12
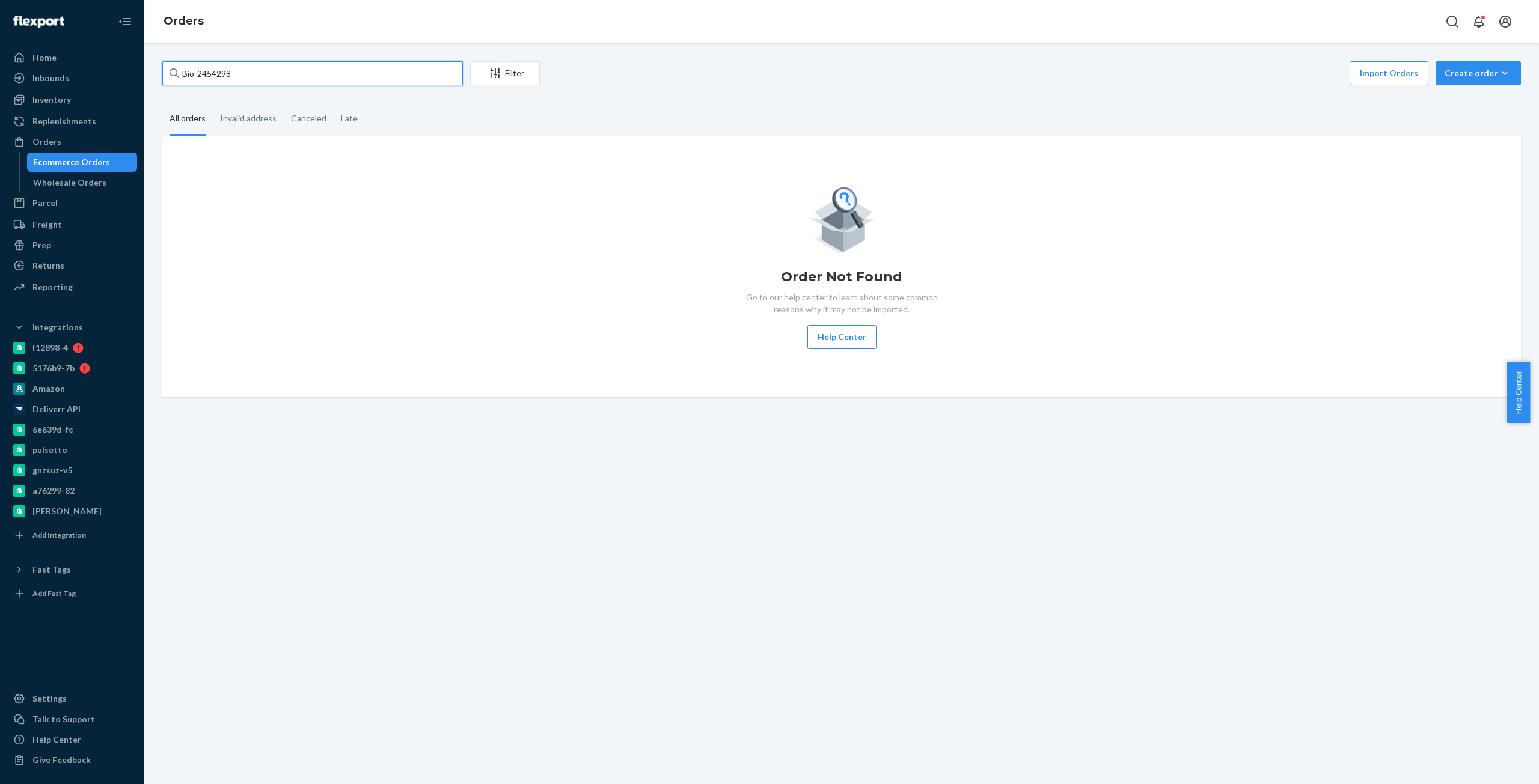
drag, startPoint x: 257, startPoint y: 78, endPoint x: 143, endPoint y: 90, distance: 114.6
click at [143, 90] on div "Home Inbounds Shipping Plans Problems Inventory Products Branded Packaging Repl…" at bounding box center [769, 392] width 1539 height 784
click at [244, 119] on div "Invalid address" at bounding box center [248, 119] width 57 height 33
click at [213, 103] on input "Invalid address" at bounding box center [213, 103] width 0 height 0
click at [203, 122] on div "All orders" at bounding box center [187, 119] width 36 height 33
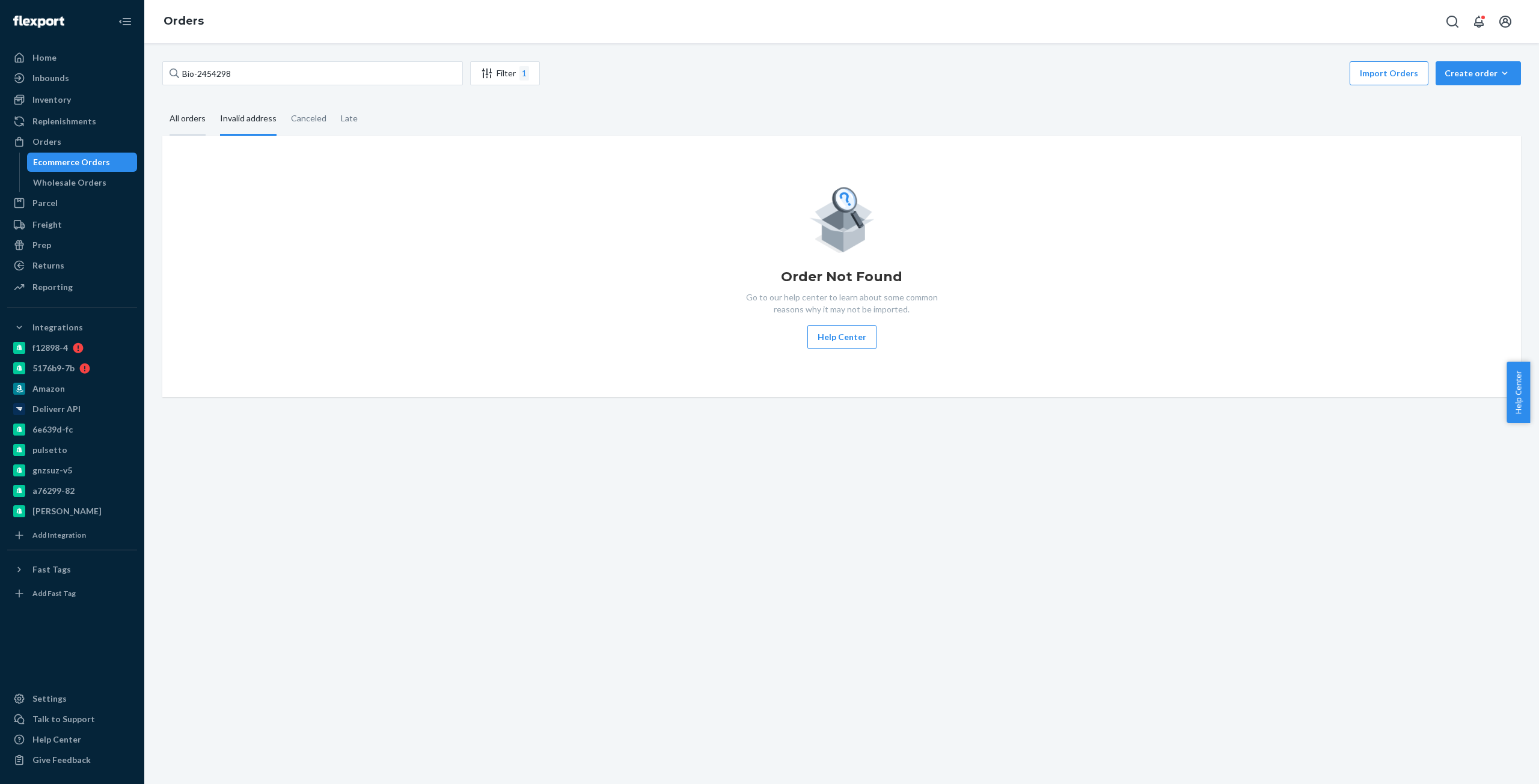
click at [162, 103] on input "All orders" at bounding box center [162, 103] width 0 height 0
drag, startPoint x: 229, startPoint y: 77, endPoint x: 179, endPoint y: 79, distance: 50.0
click at [179, 79] on div "Bio-2454298" at bounding box center [312, 73] width 300 height 24
type input "="
paste input "Bio-2454298"
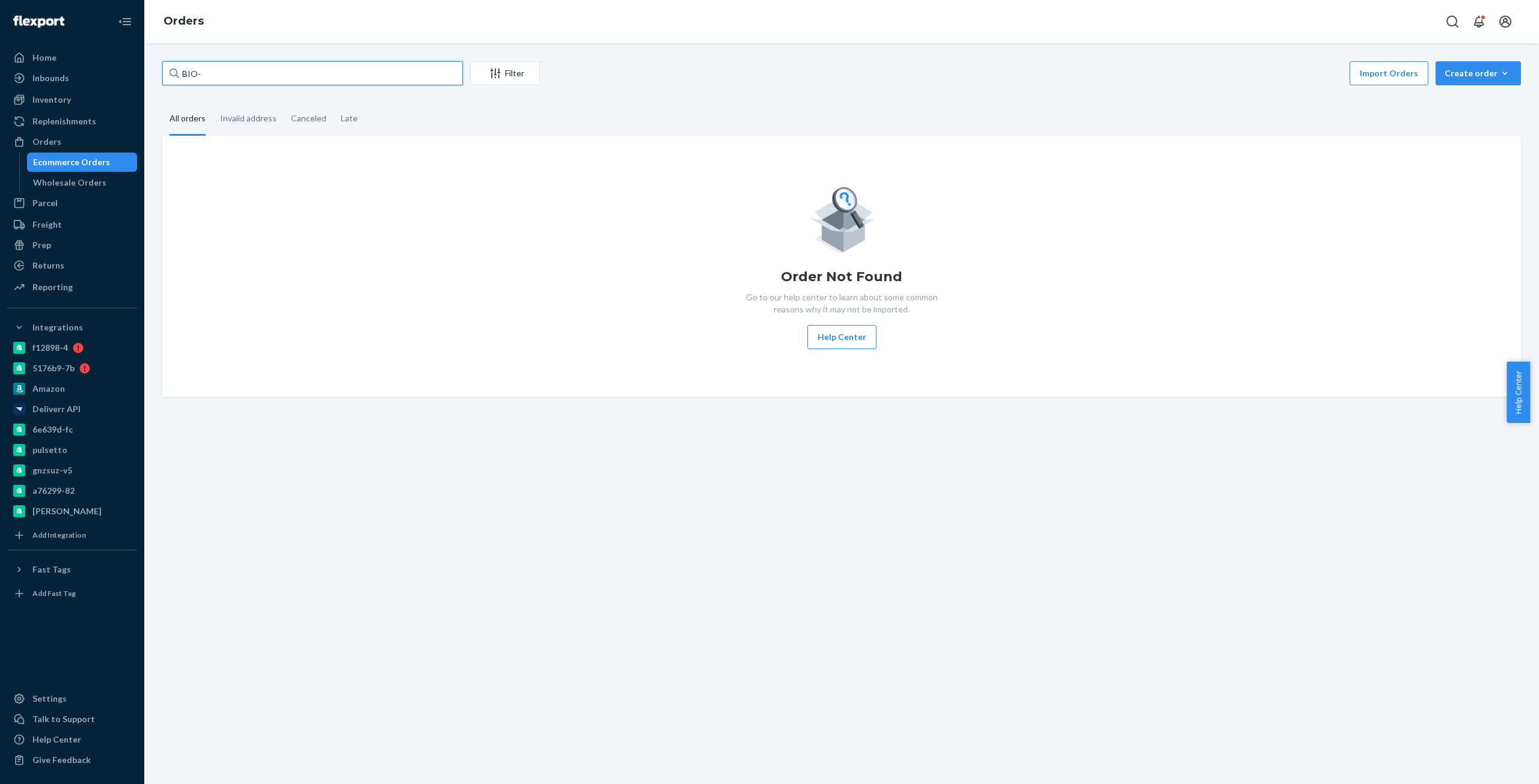
paste input "2454298"
type input "BIO-2454298"
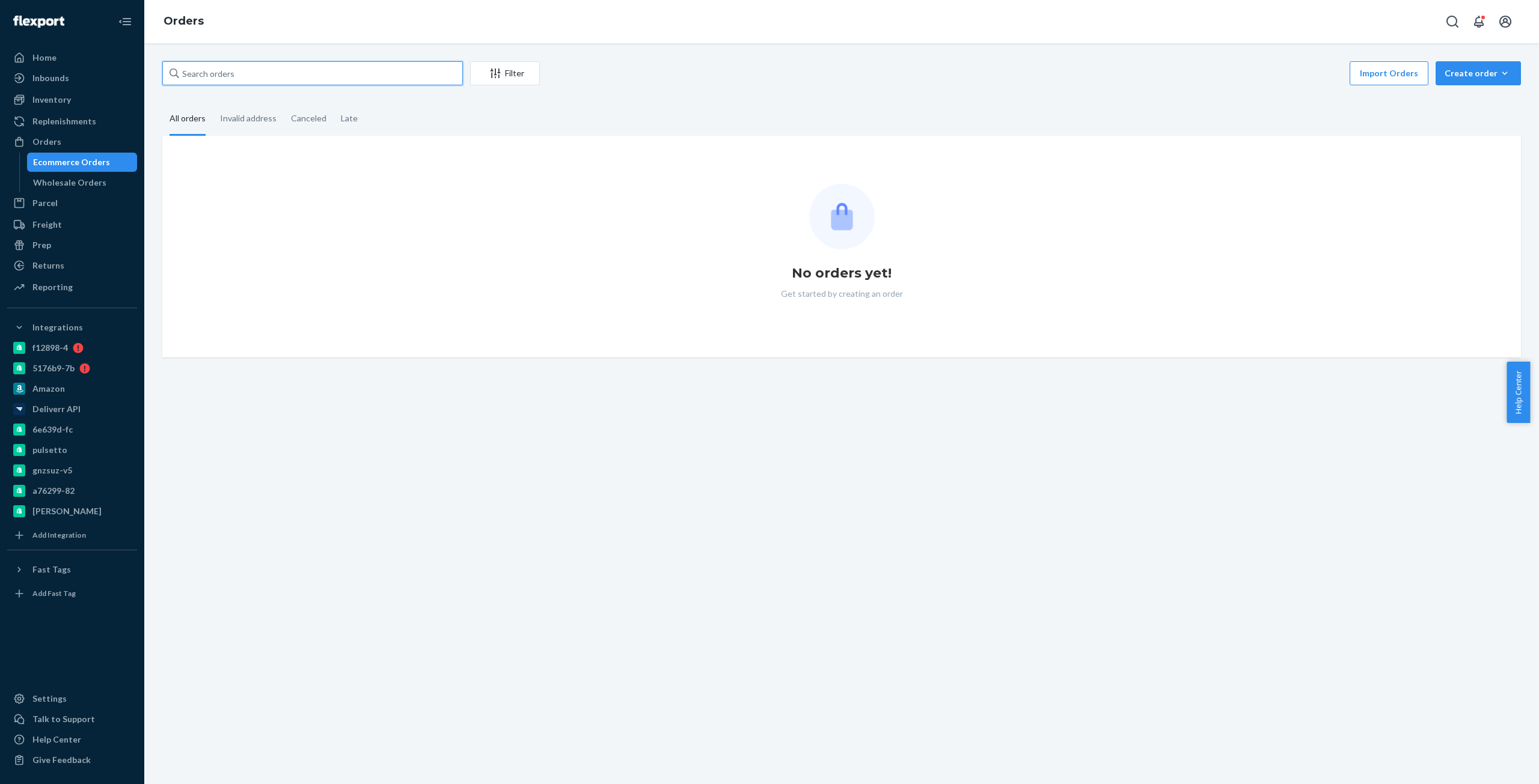
paste input "BIO-2454298"
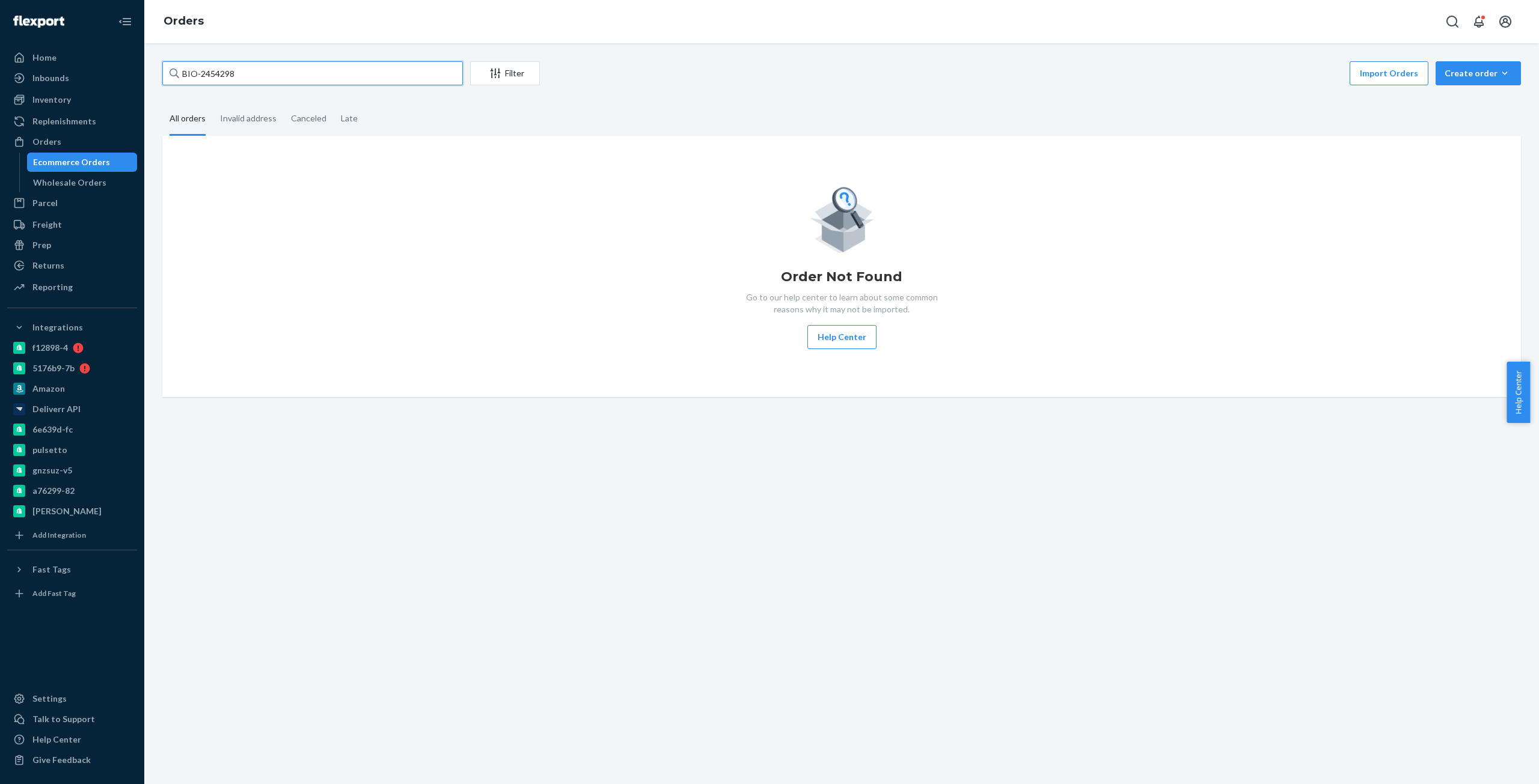
type input "BIO-2454298"
drag, startPoint x: 246, startPoint y: 80, endPoint x: 0, endPoint y: 38, distance: 249.6
click at [0, 39] on div "Home Inbounds Shipping Plans Problems Inventory Products Branded Packaging Repl…" at bounding box center [769, 392] width 1539 height 784
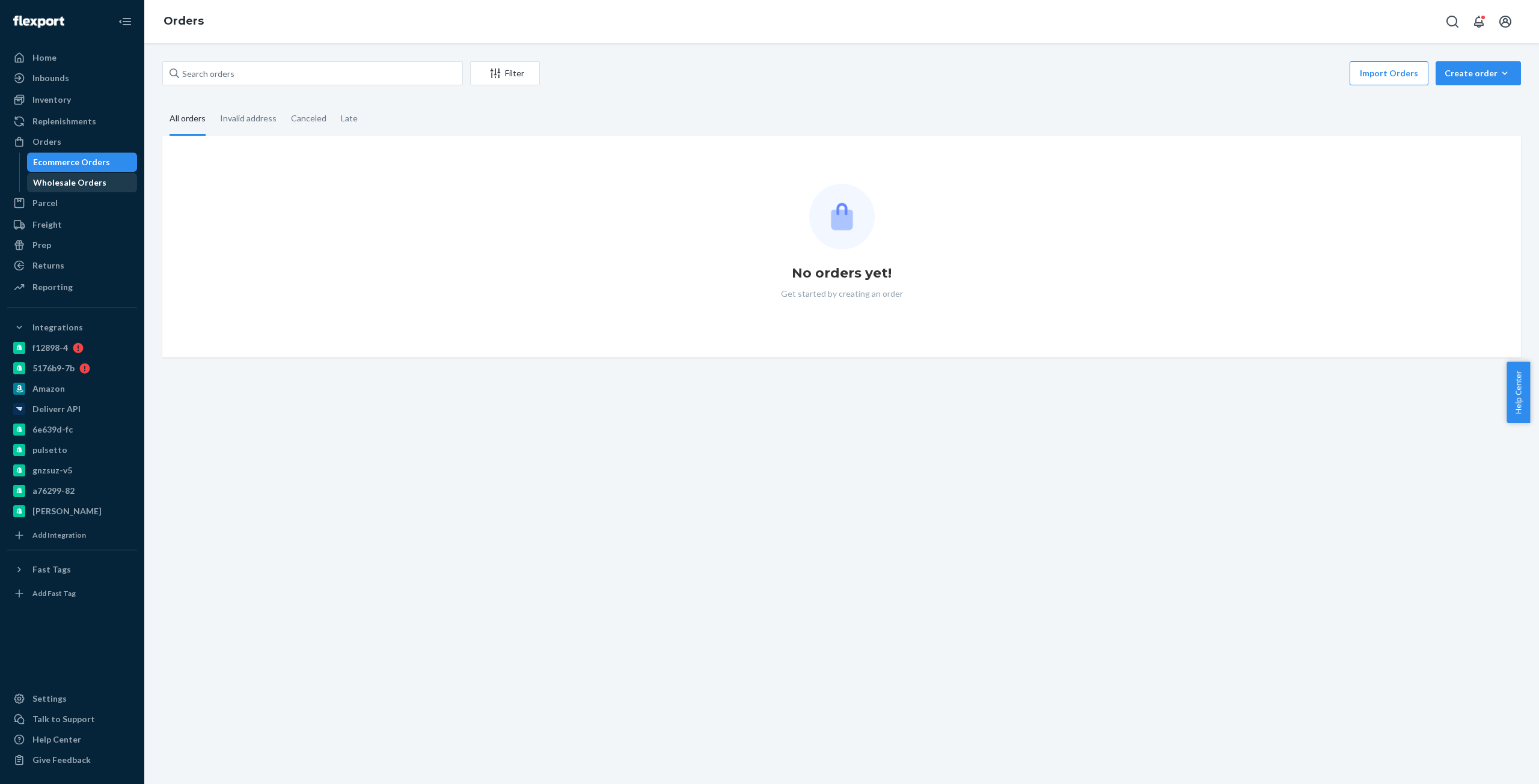
click at [74, 173] on link "Wholesale Orders" at bounding box center [82, 182] width 111 height 19
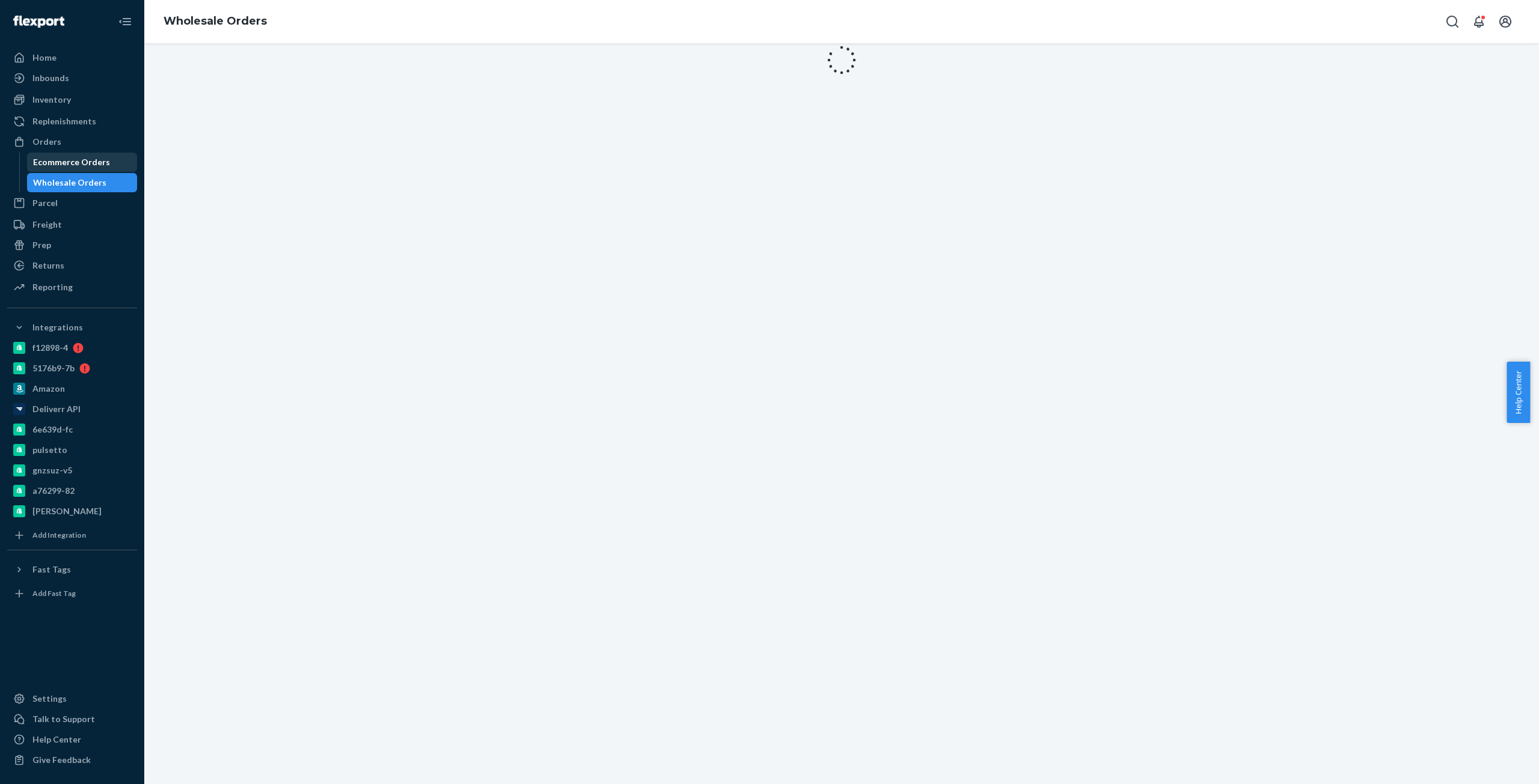
click at [81, 157] on div "Ecommerce Orders" at bounding box center [71, 162] width 77 height 12
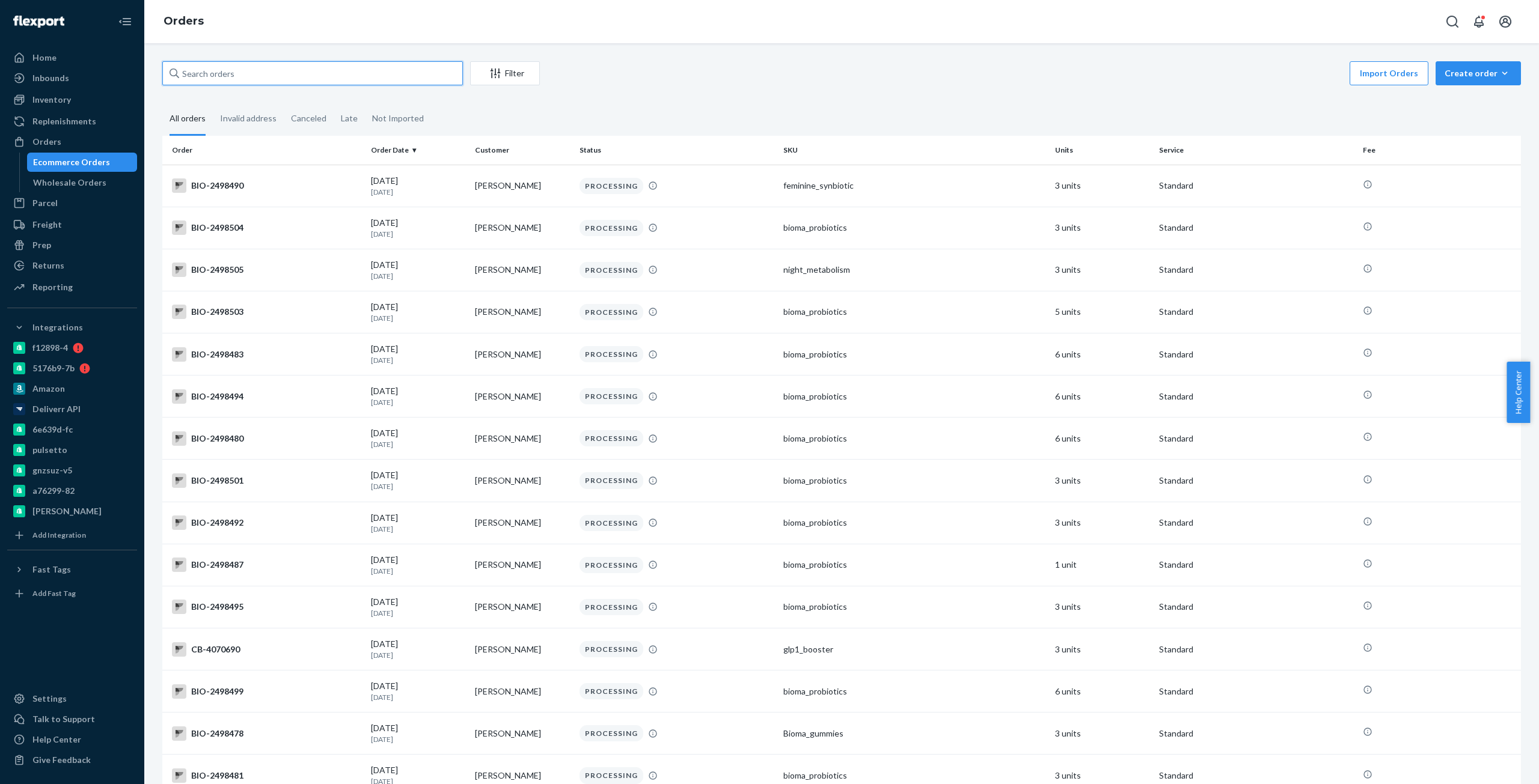
click at [289, 72] on input "text" at bounding box center [312, 73] width 300 height 24
paste input "BIO-2454298"
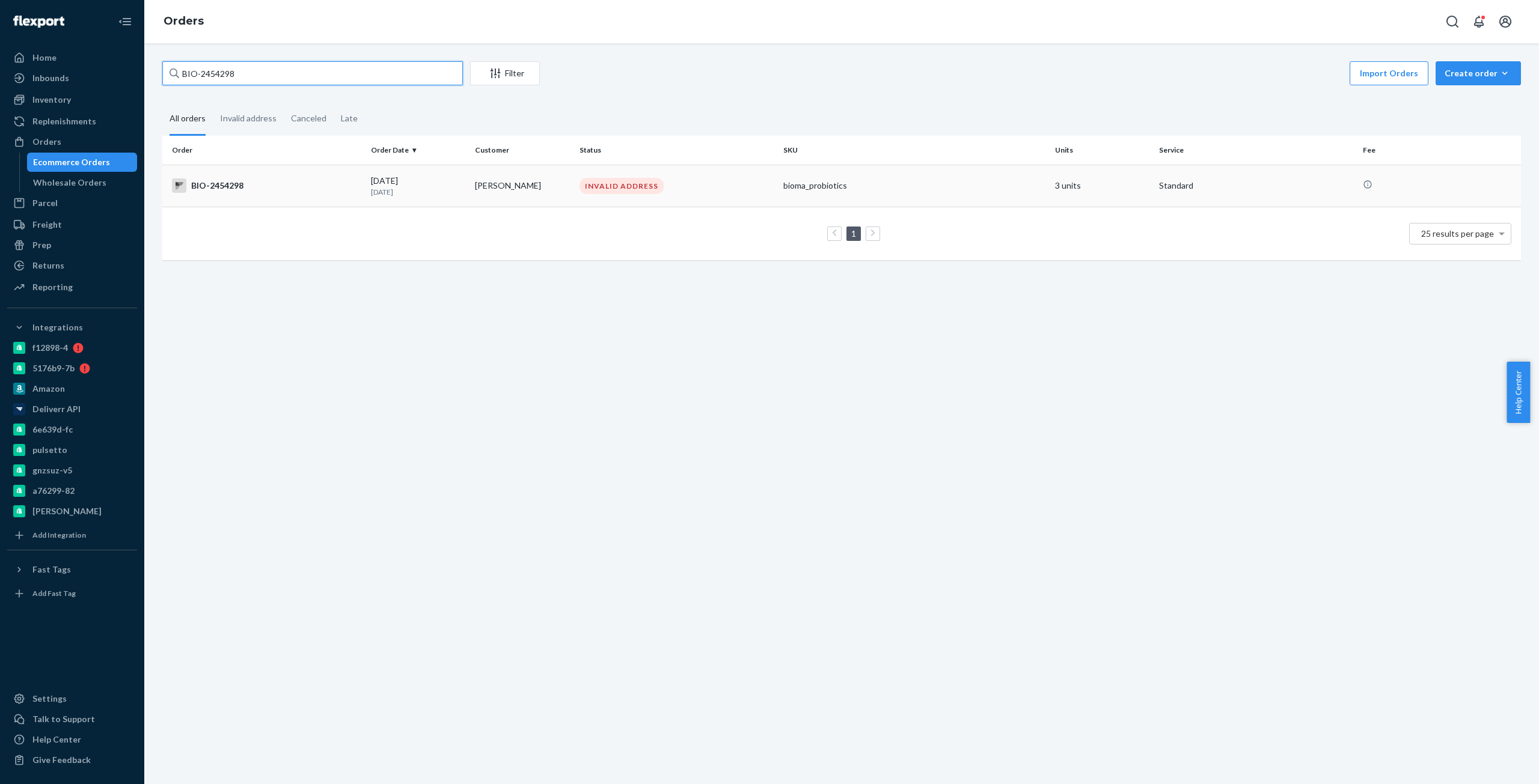
type input "BIO-2454298"
click at [221, 184] on div "BIO-2454298" at bounding box center [267, 186] width 190 height 14
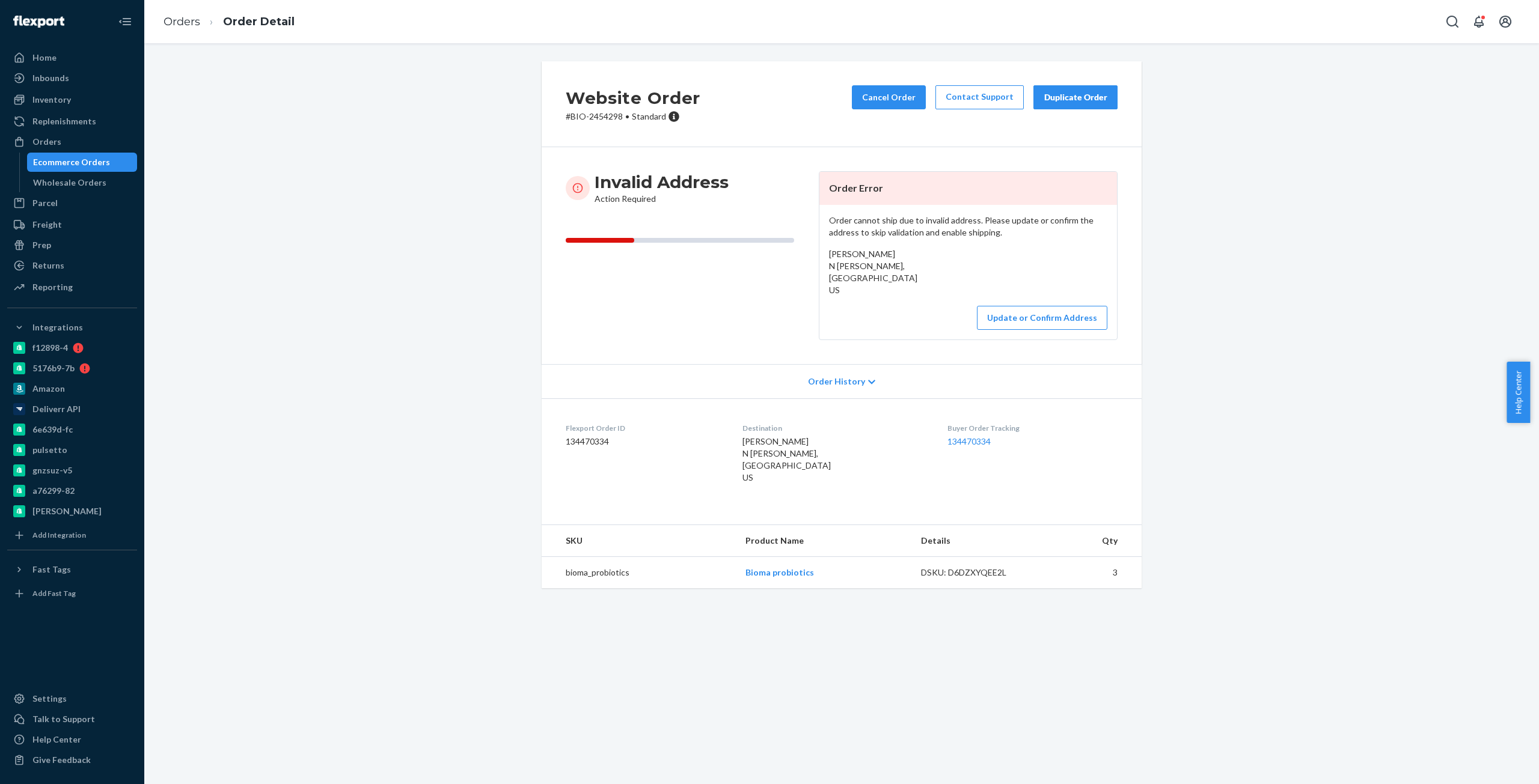
drag, startPoint x: 735, startPoint y: 205, endPoint x: 628, endPoint y: 140, distance: 125.2
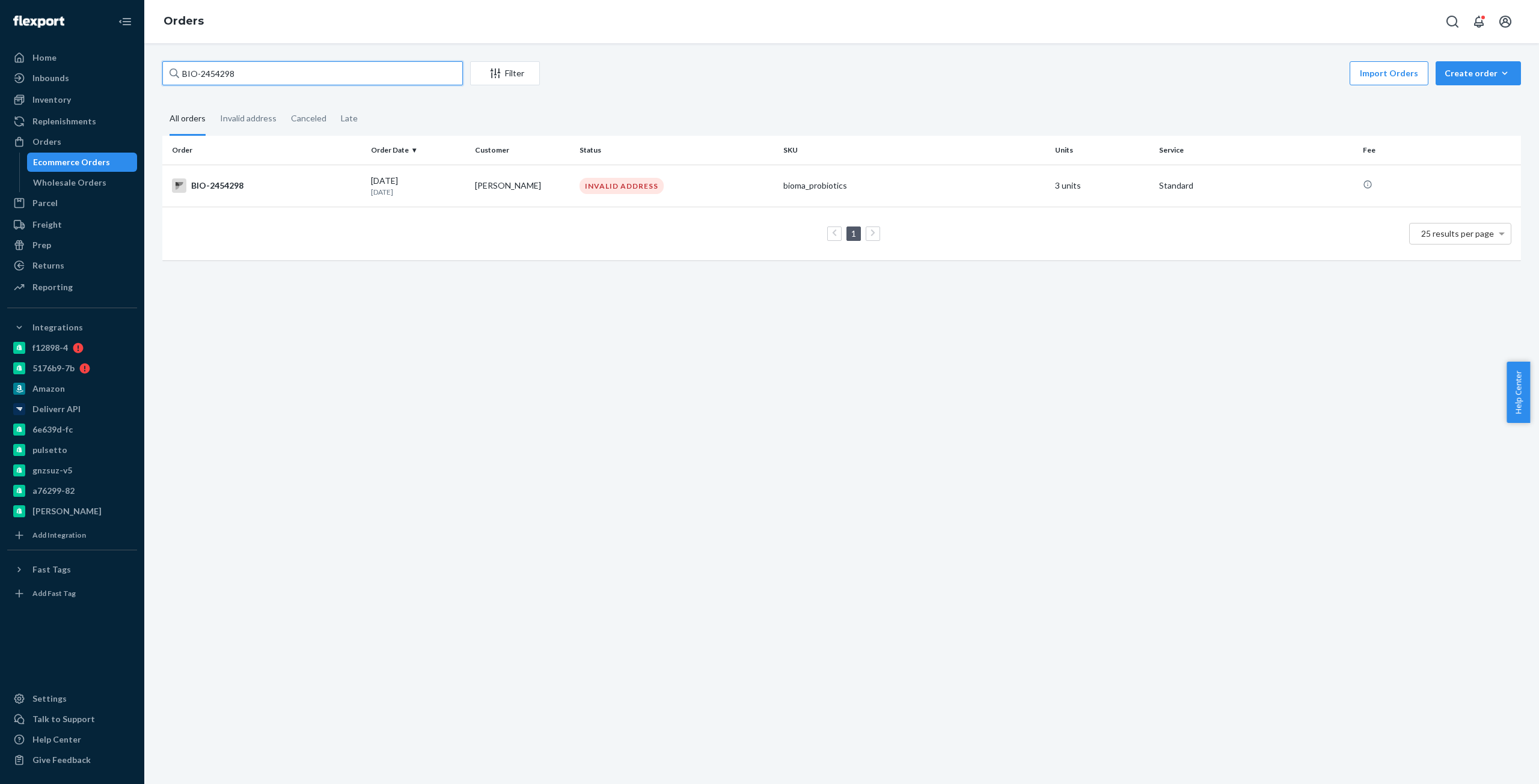
click at [223, 67] on input "BIO-2454298" at bounding box center [312, 73] width 300 height 24
click at [218, 73] on input "BIO-2454298" at bounding box center [312, 73] width 300 height 24
paste input "2249002"
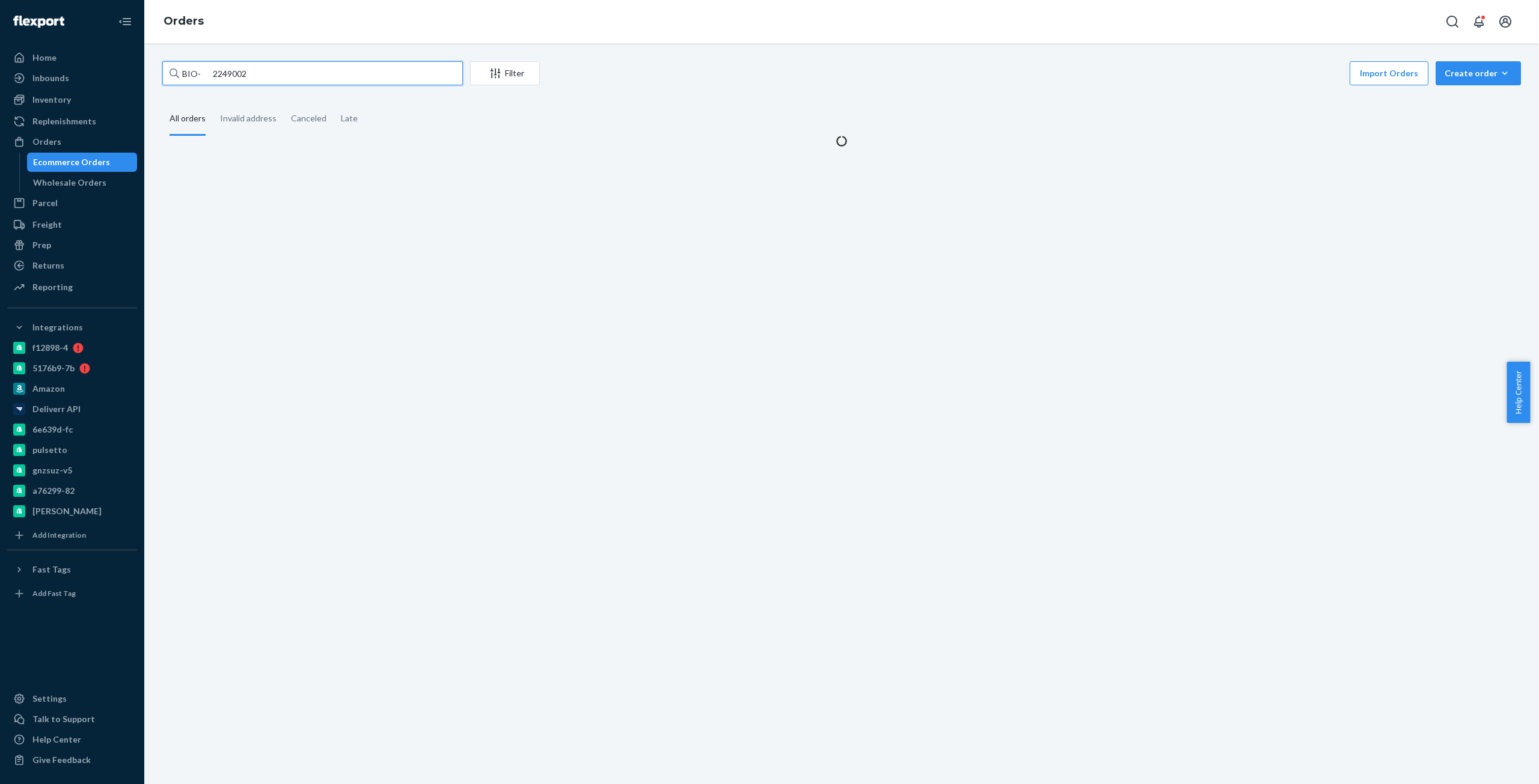
type input "BIO- 2249002"
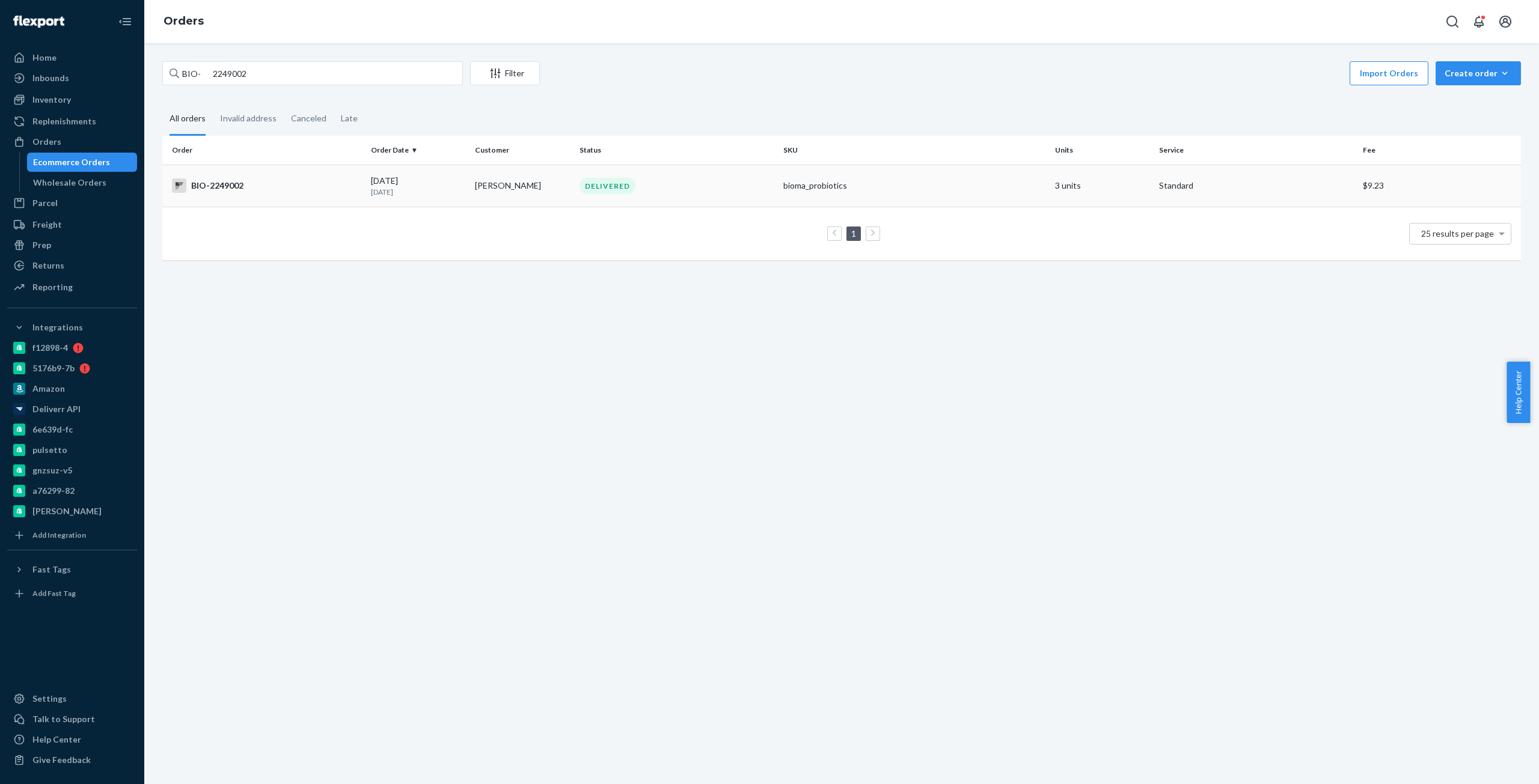
click at [240, 187] on div "BIO-2249002" at bounding box center [267, 186] width 190 height 14
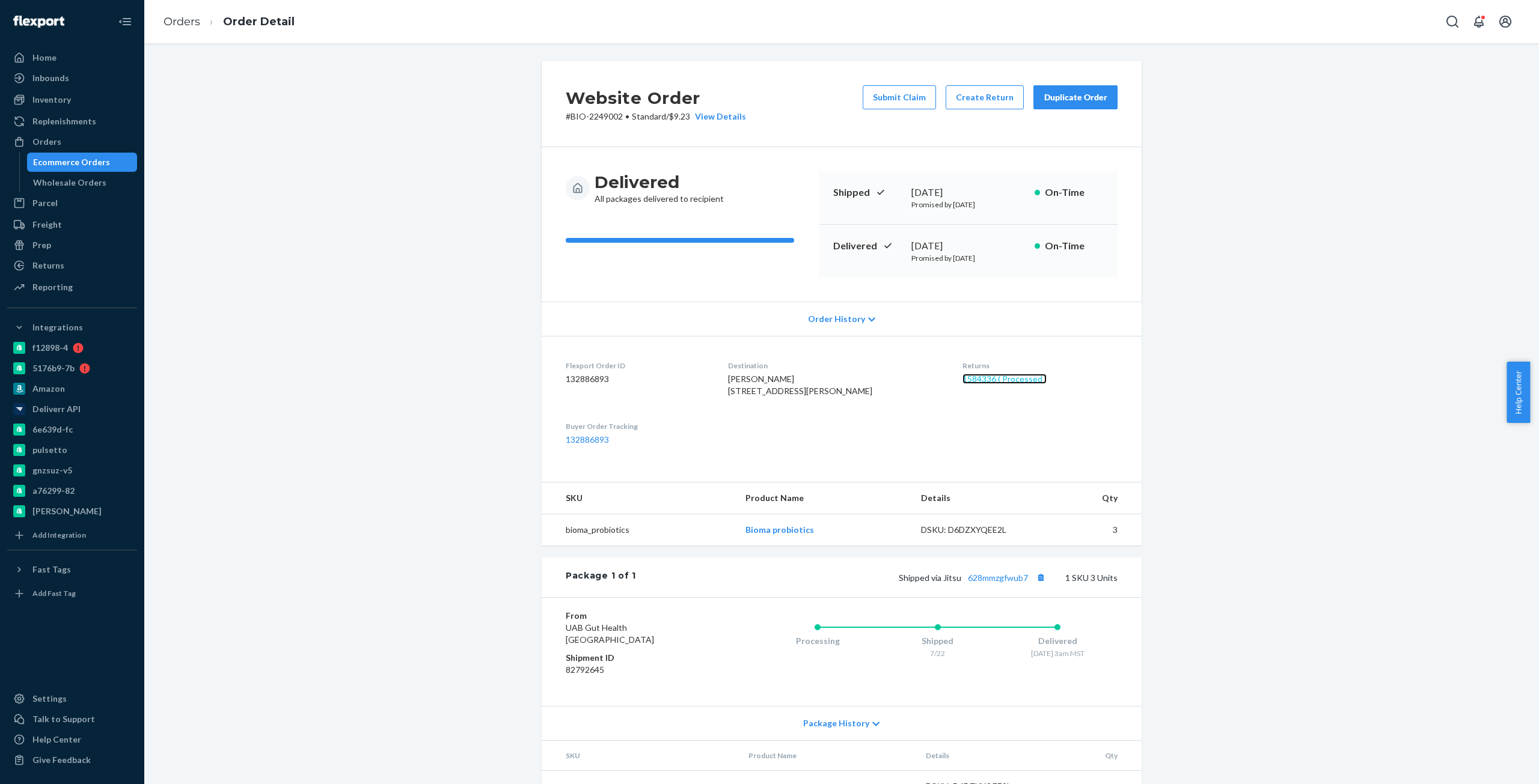
click at [966, 379] on link "1584336 ( Processed )" at bounding box center [1004, 379] width 84 height 11
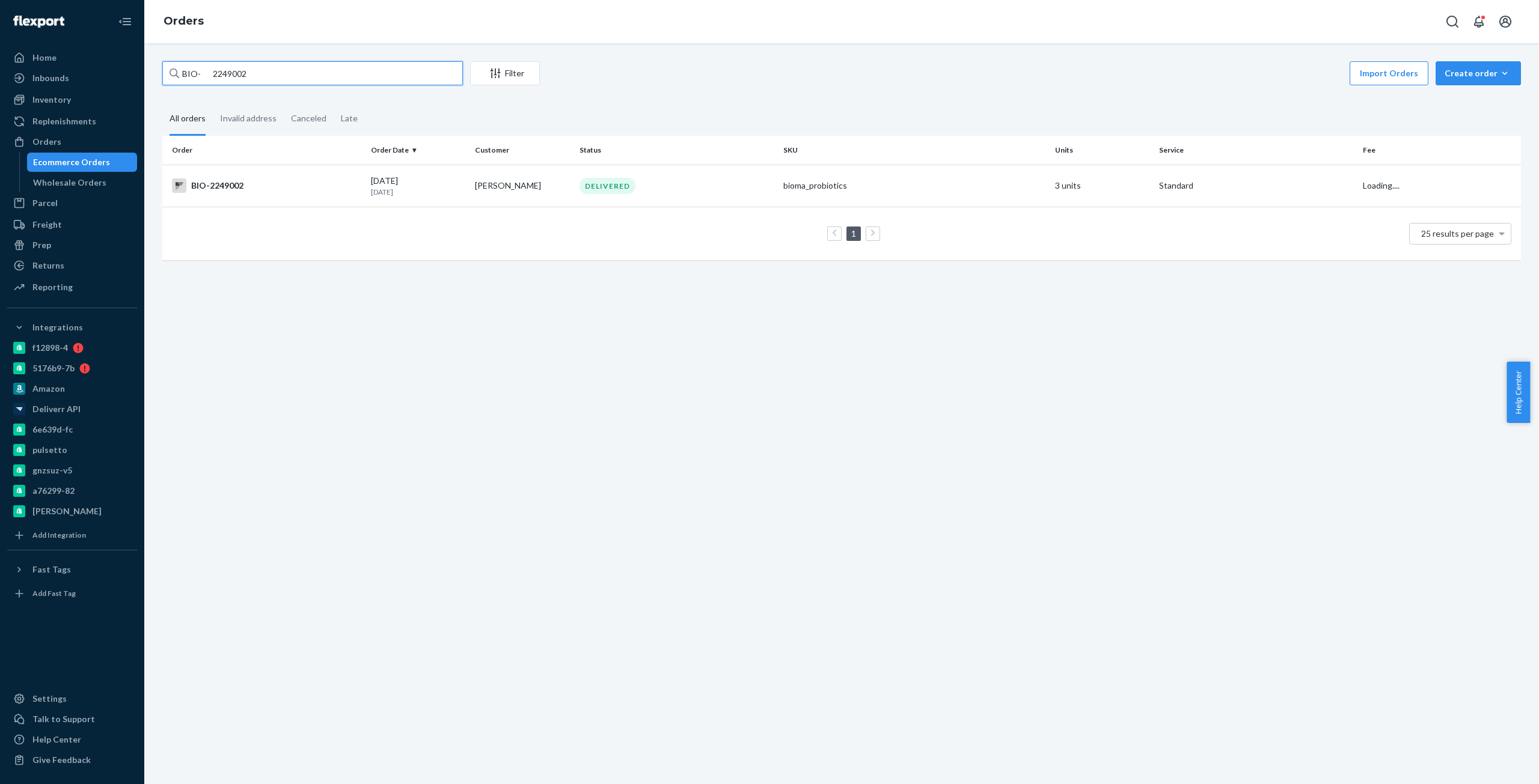
click at [202, 68] on input "BIO- 2249002" at bounding box center [312, 73] width 300 height 24
click at [231, 79] on input "BIO- 2249002" at bounding box center [312, 73] width 300 height 24
paste input "[EMAIL_ADDRESS][DOMAIN_NAME]"
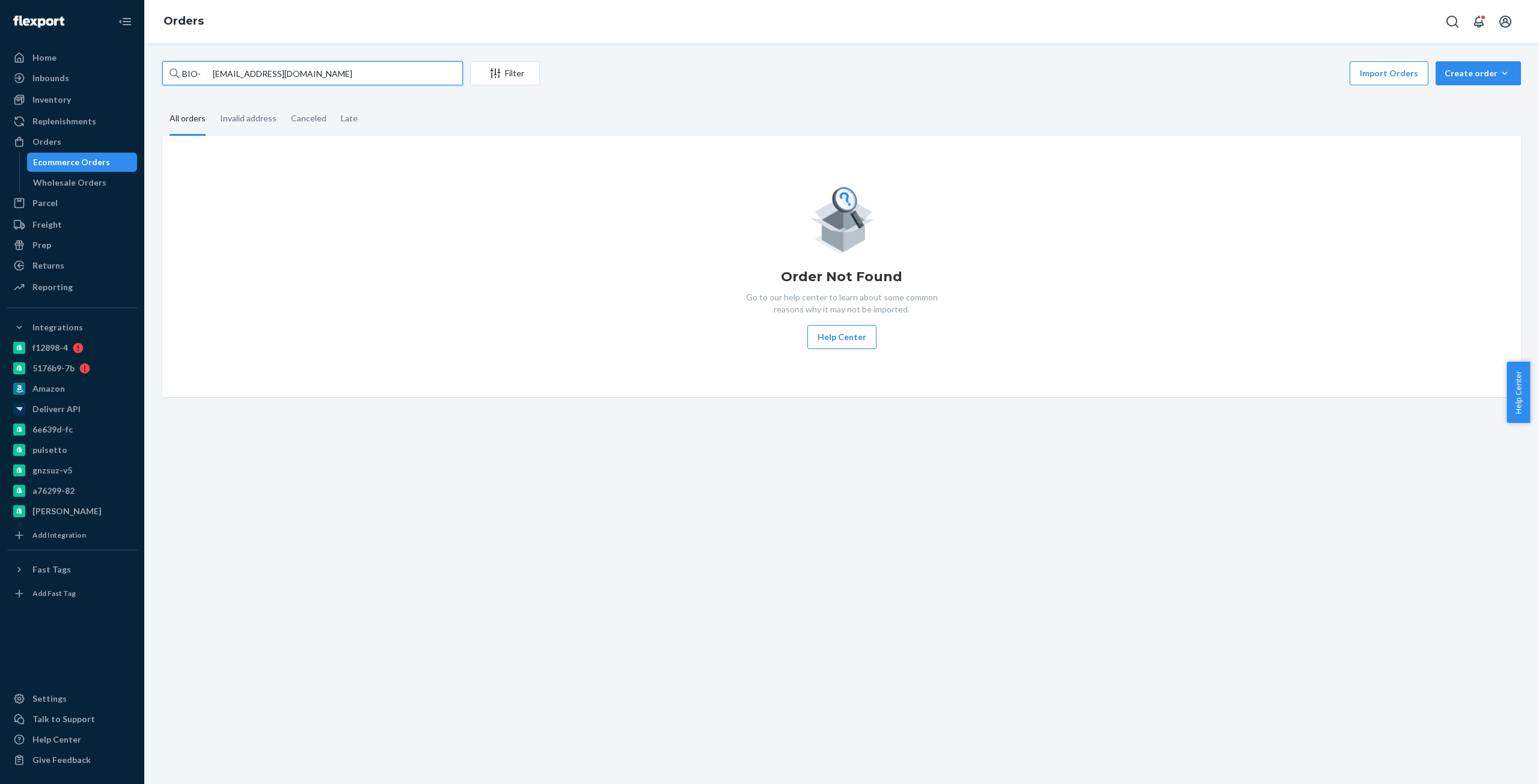
click at [196, 77] on input "BIO- [EMAIL_ADDRESS][DOMAIN_NAME]" at bounding box center [312, 73] width 300 height 24
drag, startPoint x: 199, startPoint y: 74, endPoint x: 895, endPoint y: 97, distance: 696.4
click at [895, 97] on div "BIO- [EMAIL_ADDRESS][DOMAIN_NAME] Filter Import Orders Create order Ecommerce o…" at bounding box center [842, 229] width 1377 height 336
paste input "2363899"
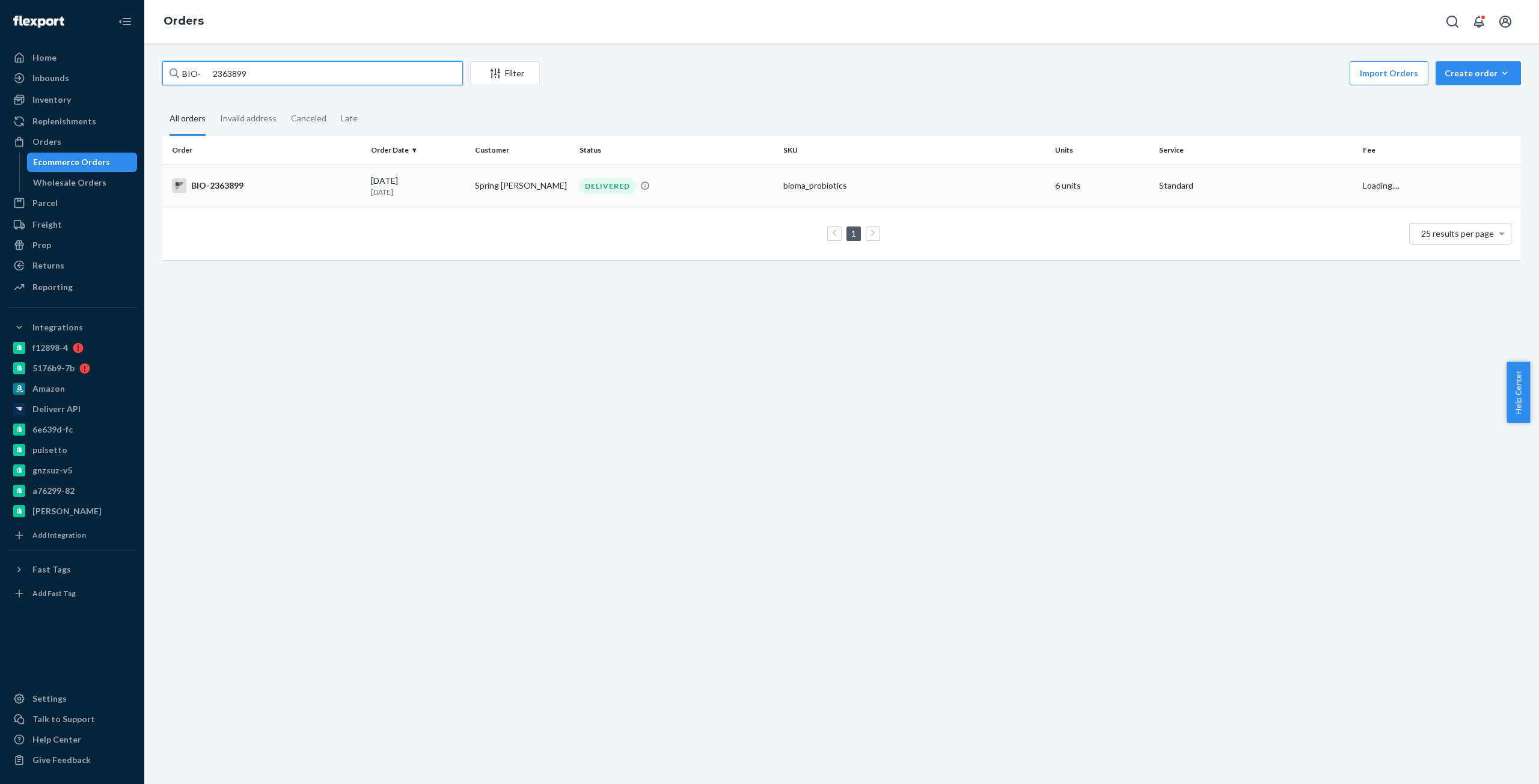
type input "BIO- 2363899"
click at [243, 193] on div "BIO-2363899" at bounding box center [267, 186] width 190 height 14
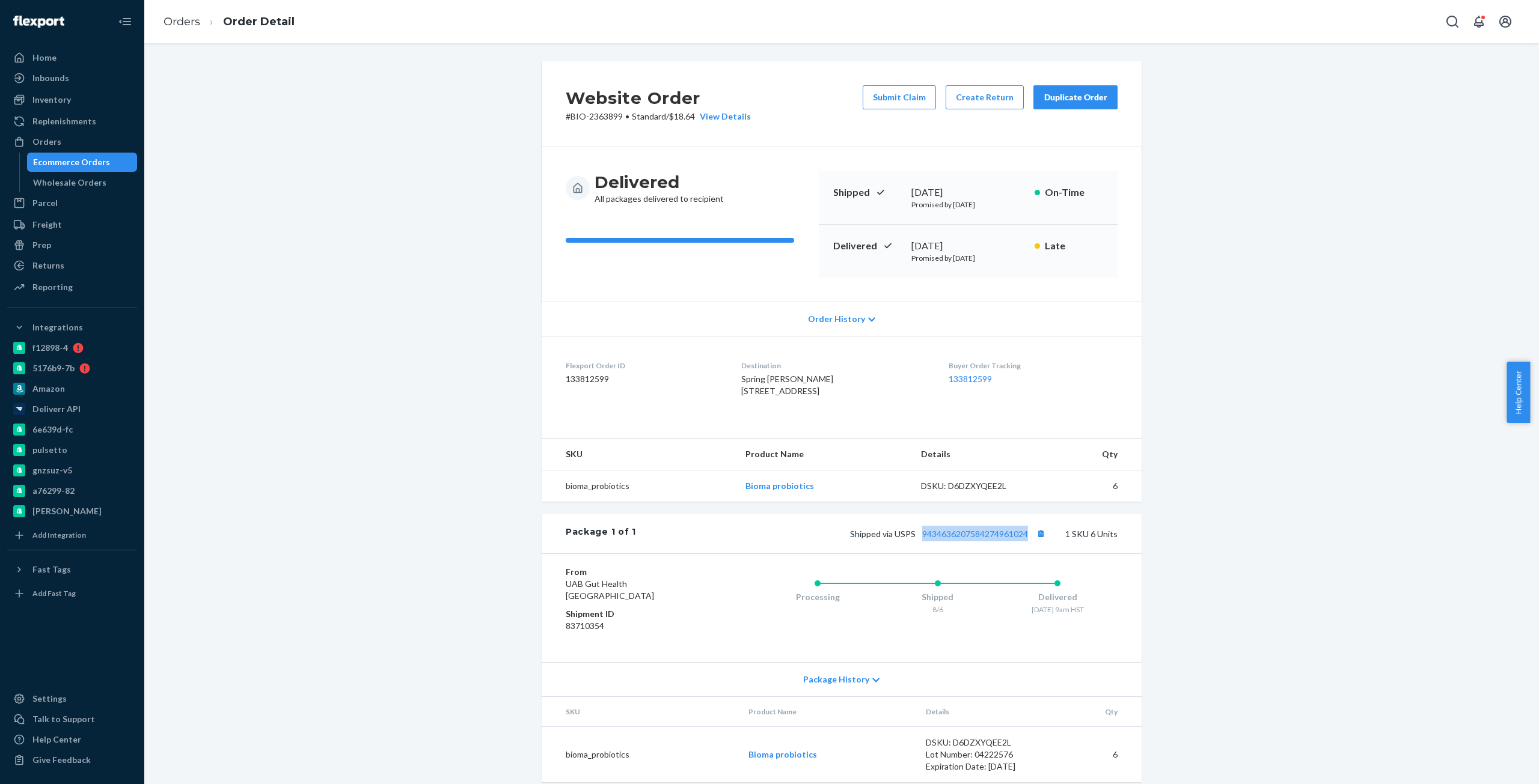
copy link "9434636207584274961024"
drag, startPoint x: 1028, startPoint y: 557, endPoint x: 266, endPoint y: 167, distance: 856.0
click at [266, 167] on div "Website Order # BIO-2363899 • Standard / $18.64 View Details Submit Claim Creat…" at bounding box center [842, 429] width 1377 height 735
drag, startPoint x: 430, startPoint y: 136, endPoint x: 435, endPoint y: 126, distance: 11.2
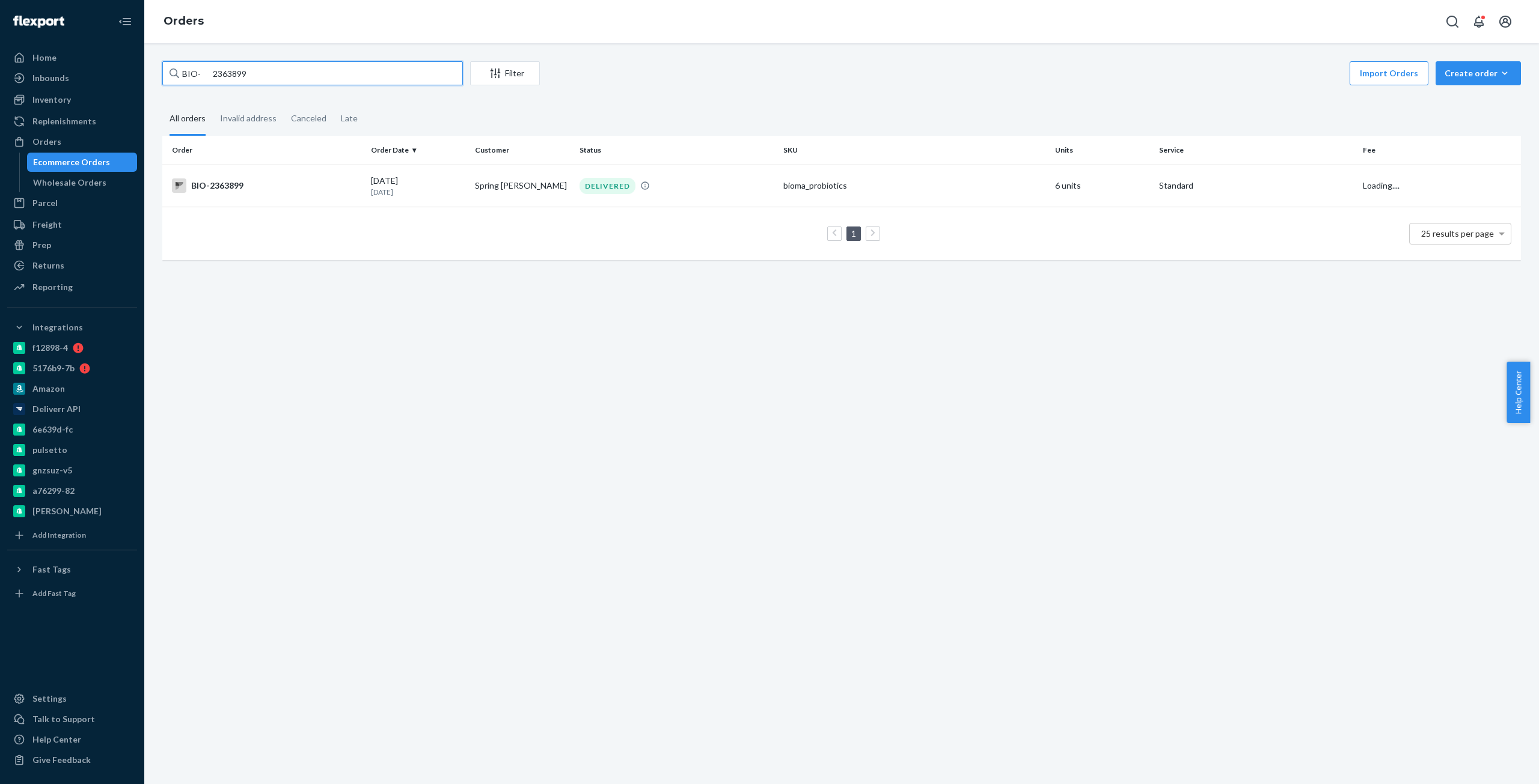
click at [238, 74] on input "BIO- 2363899" at bounding box center [312, 73] width 300 height 24
paste input "2018"
type input "BIO- 2362018"
click at [205, 182] on div "BIO-2362018" at bounding box center [267, 186] width 190 height 14
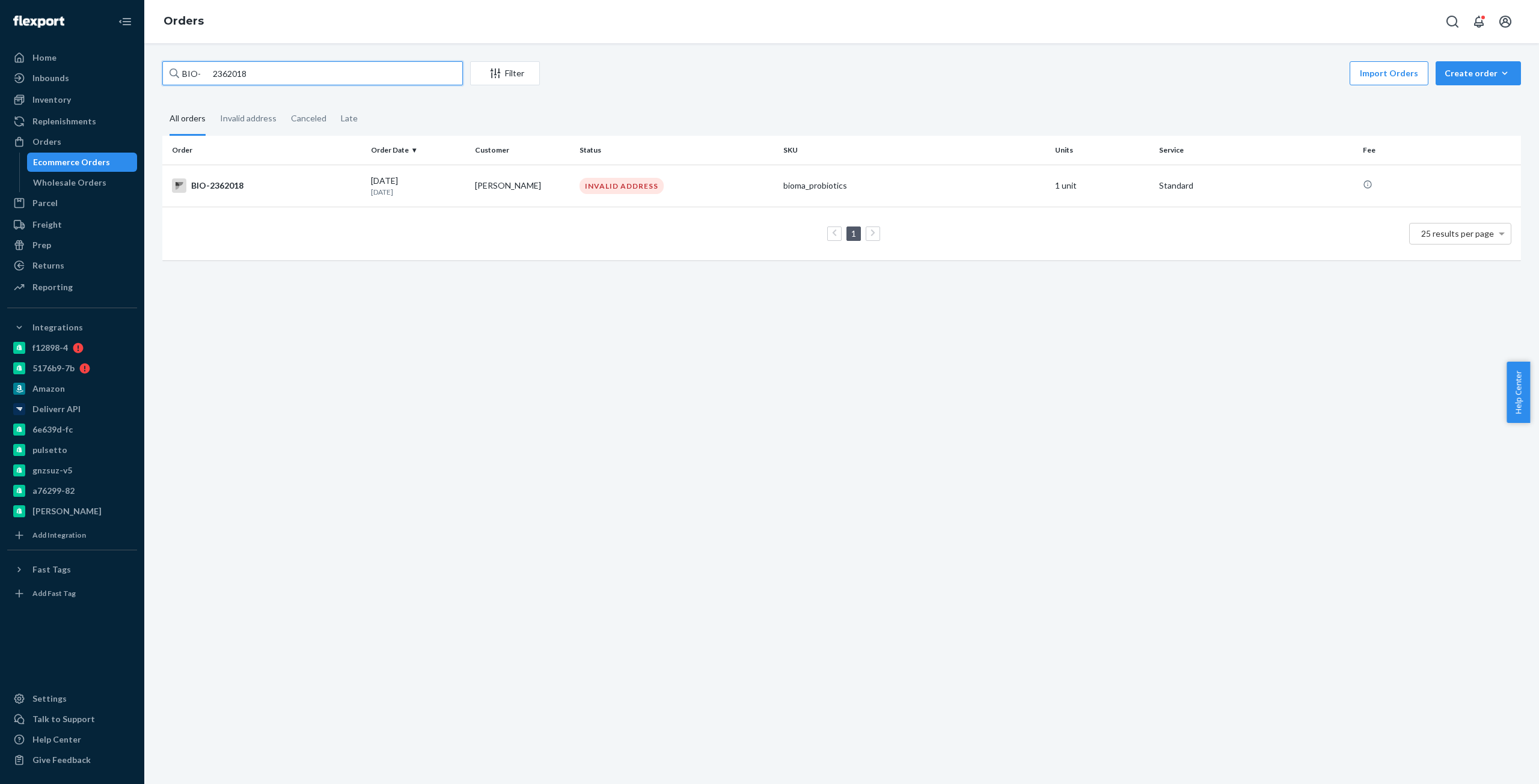
click at [233, 72] on input "BIO- 2362018" at bounding box center [312, 73] width 300 height 24
paste input "1665653"
type input "BIO- 1665653"
click at [255, 188] on div "BIO-1665653" at bounding box center [267, 186] width 190 height 14
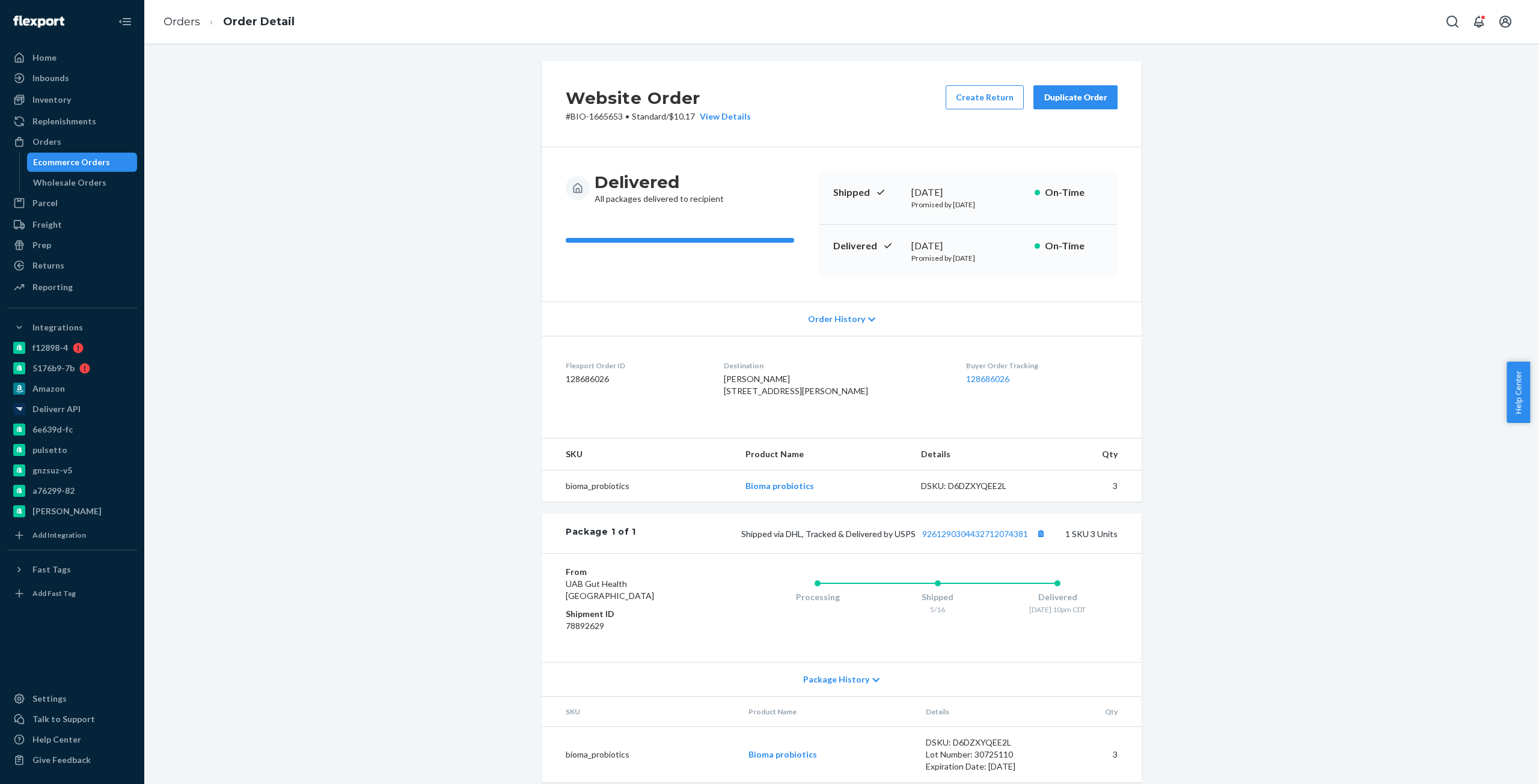
drag, startPoint x: 385, startPoint y: 271, endPoint x: 369, endPoint y: 246, distance: 29.7
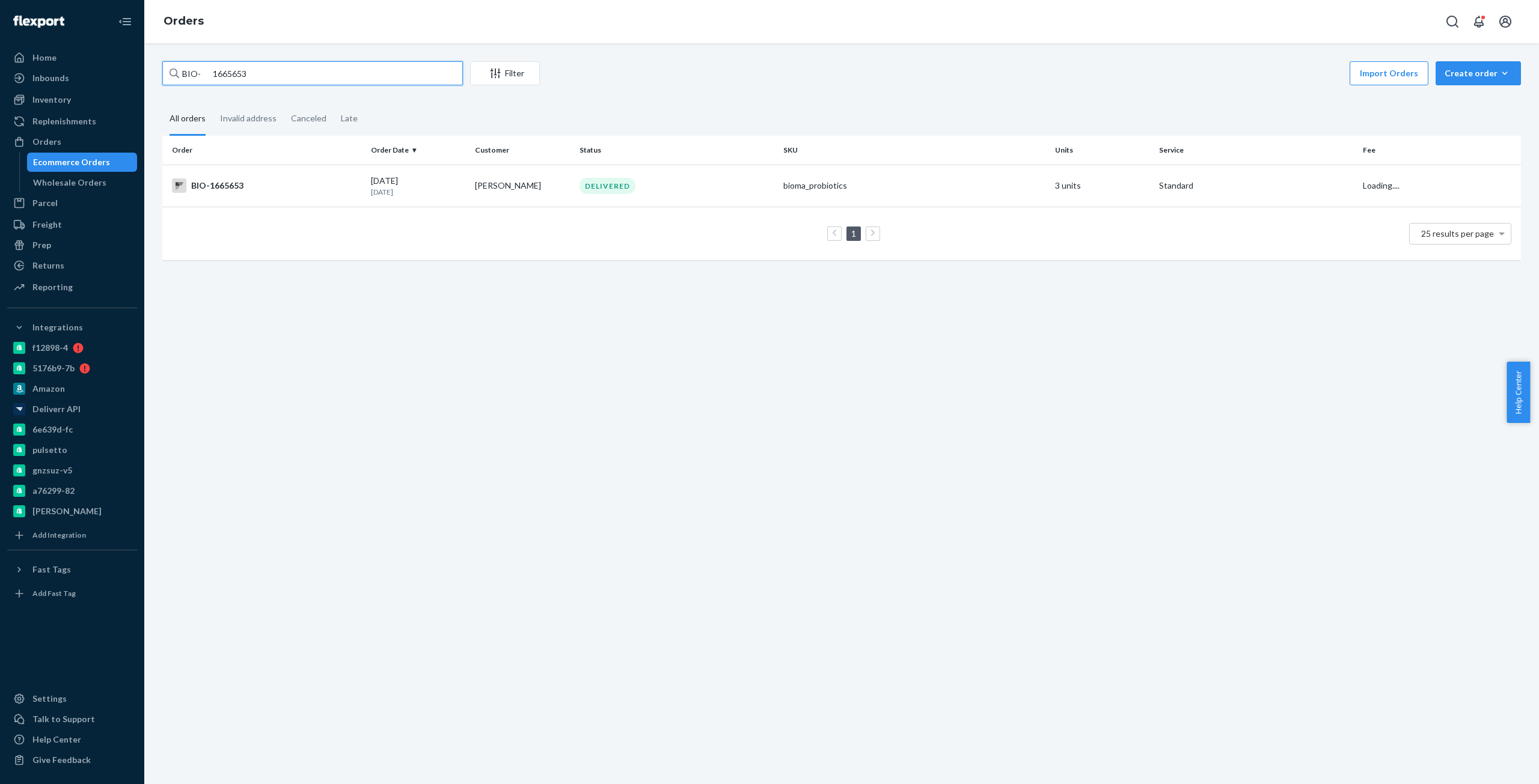
click at [230, 68] on input "BIO- 1665653" at bounding box center [312, 73] width 300 height 24
paste input "2131061"
type input "BIO- 2131061"
click at [222, 175] on td "BIO-2131061" at bounding box center [264, 185] width 204 height 42
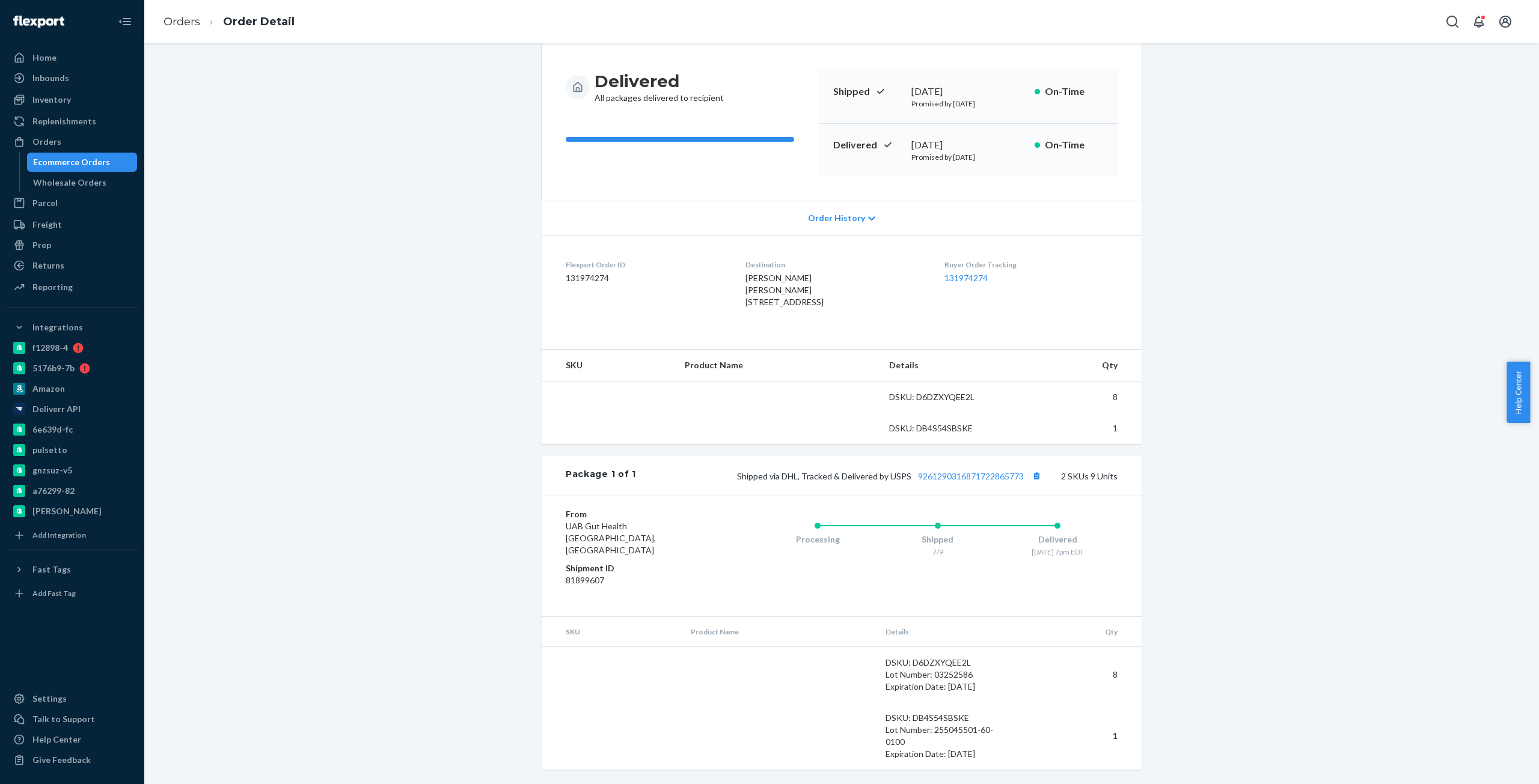
scroll to position [113, 0]
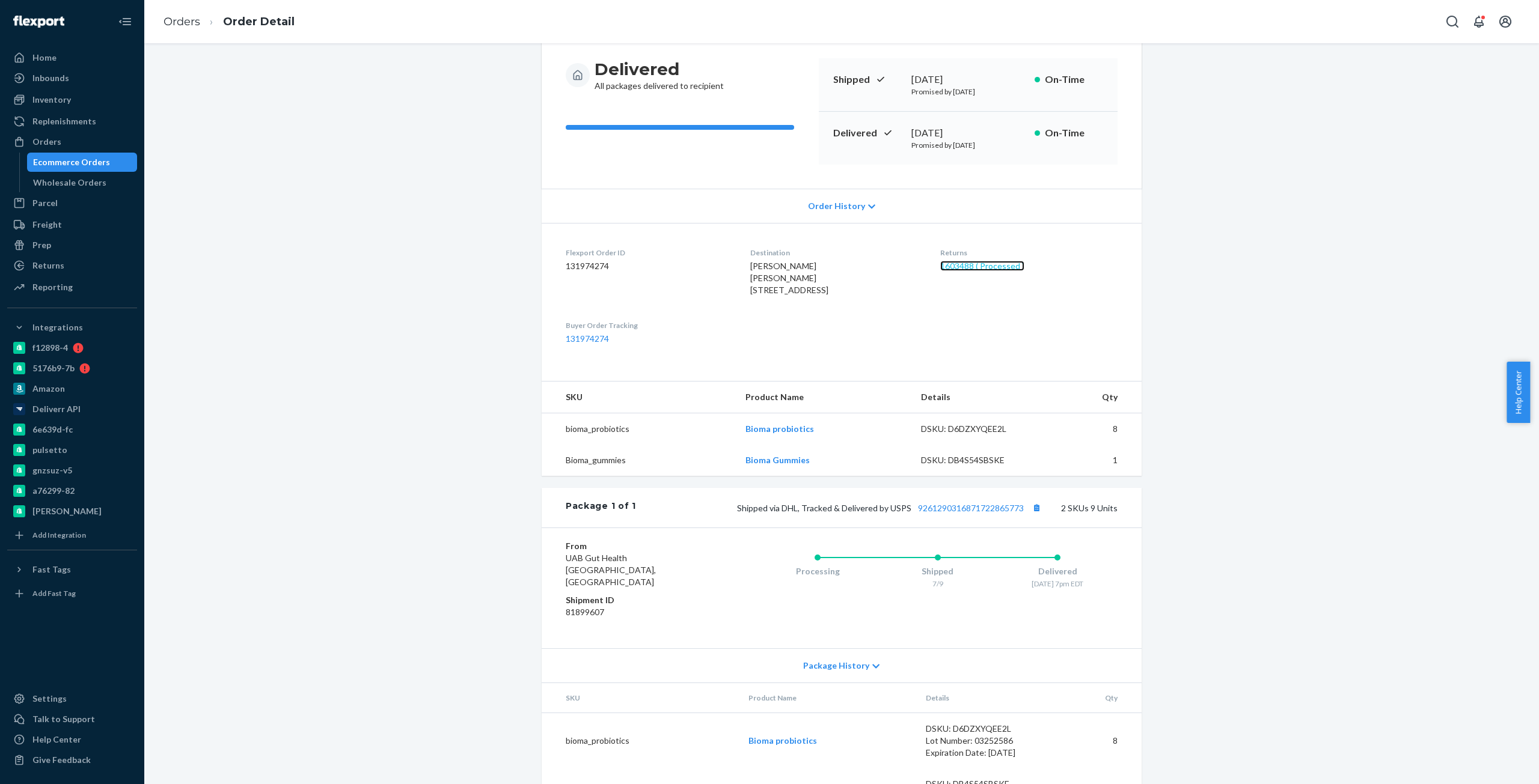
click at [976, 265] on link "1603488 ( Processed )" at bounding box center [982, 266] width 84 height 11
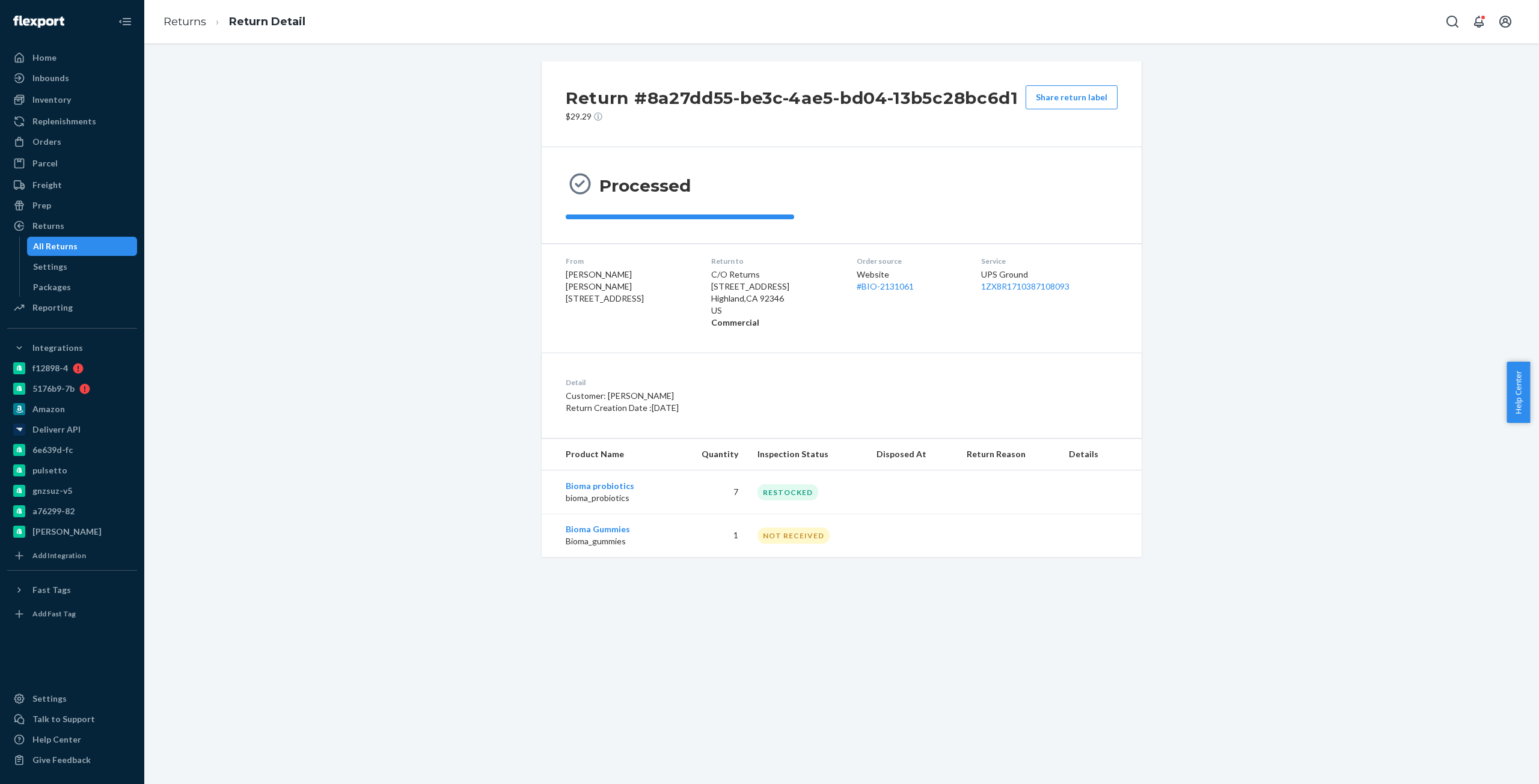
drag, startPoint x: 274, startPoint y: 196, endPoint x: 320, endPoint y: 133, distance: 78.0
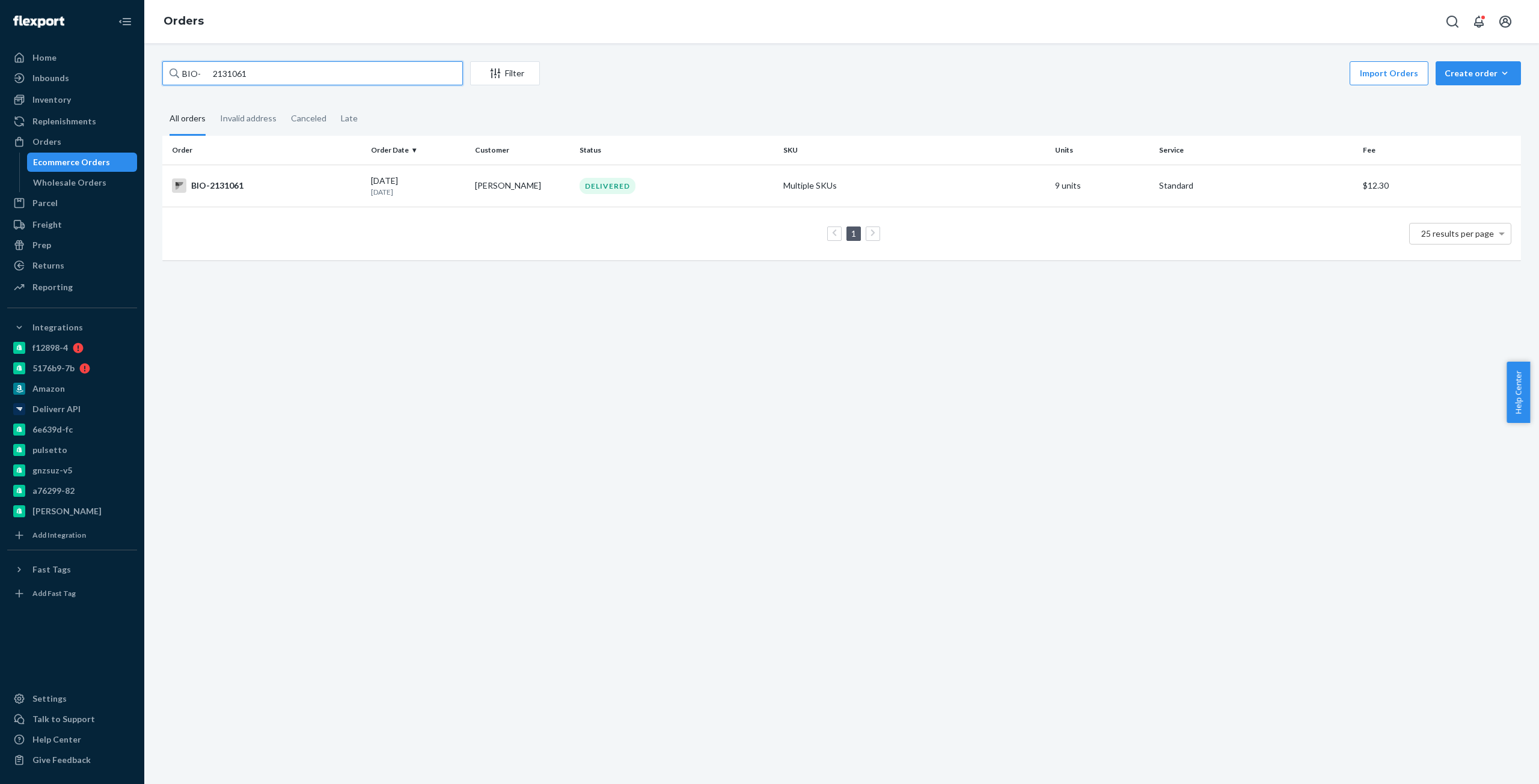
click at [229, 75] on input "BIO- 2131061" at bounding box center [312, 73] width 300 height 24
paste input "2034823"
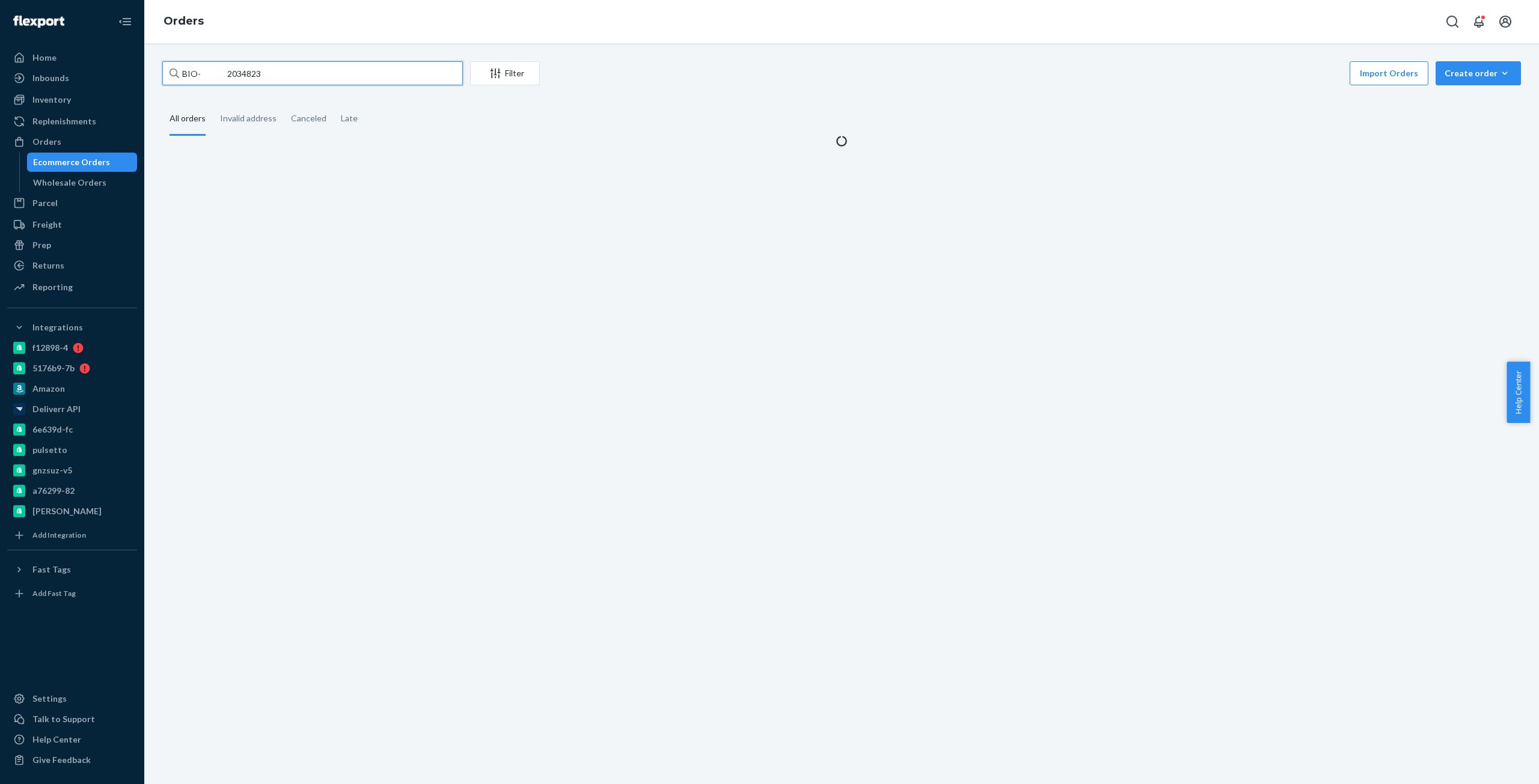
type input "BIO- 2034823"
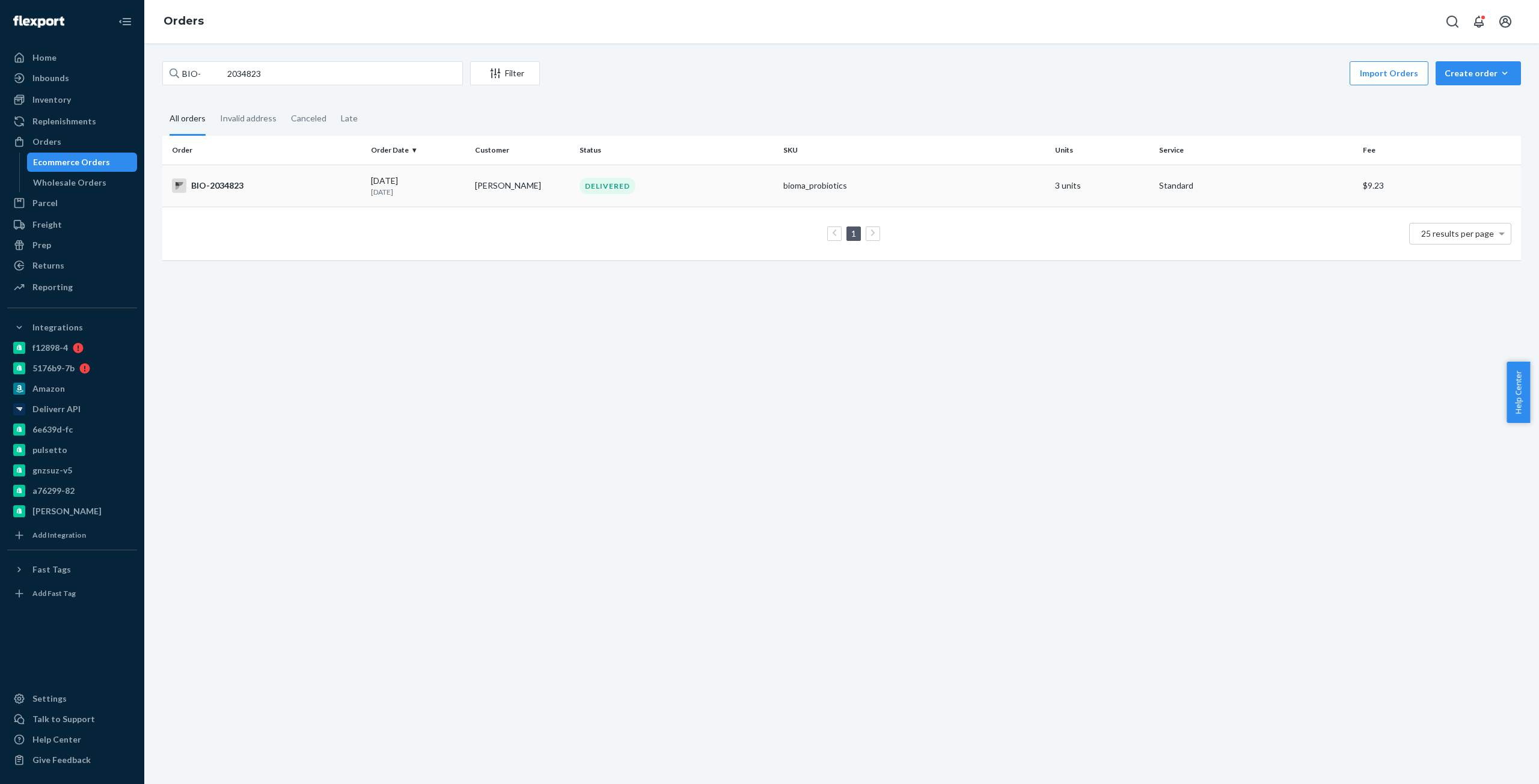
click at [229, 182] on div "BIO-2034823" at bounding box center [267, 186] width 190 height 14
